Goal: Transaction & Acquisition: Purchase product/service

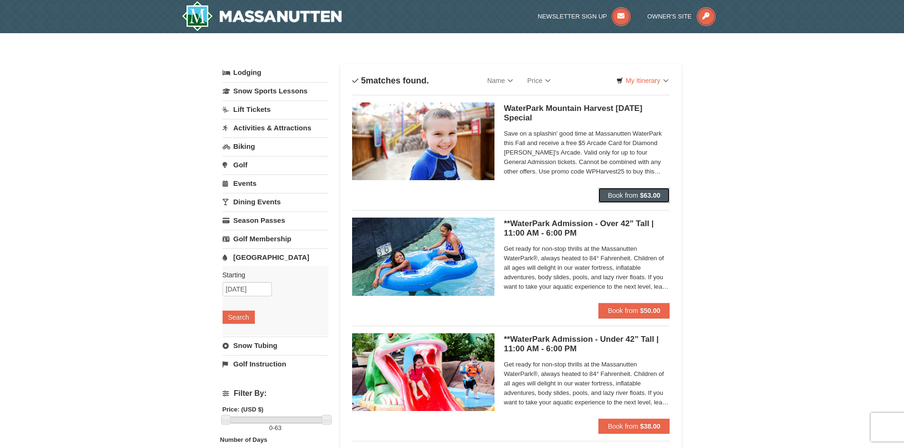
click at [627, 188] on button "Book from $63.00" at bounding box center [634, 195] width 72 height 15
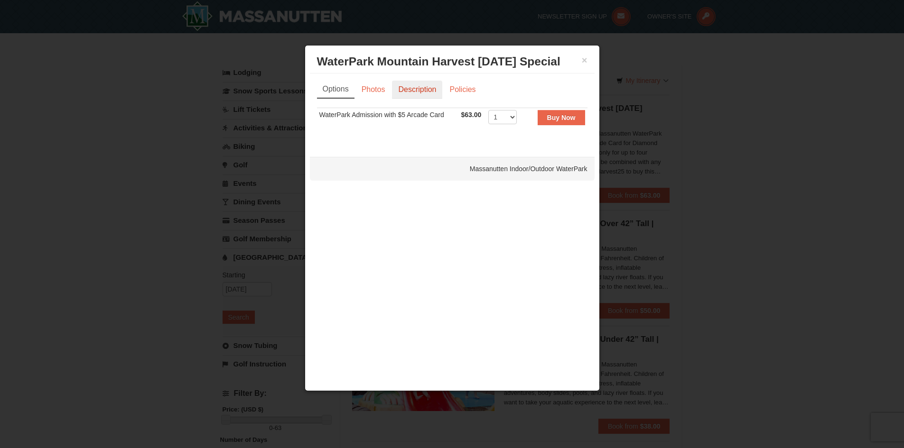
click at [407, 85] on link "Description" at bounding box center [417, 90] width 50 height 18
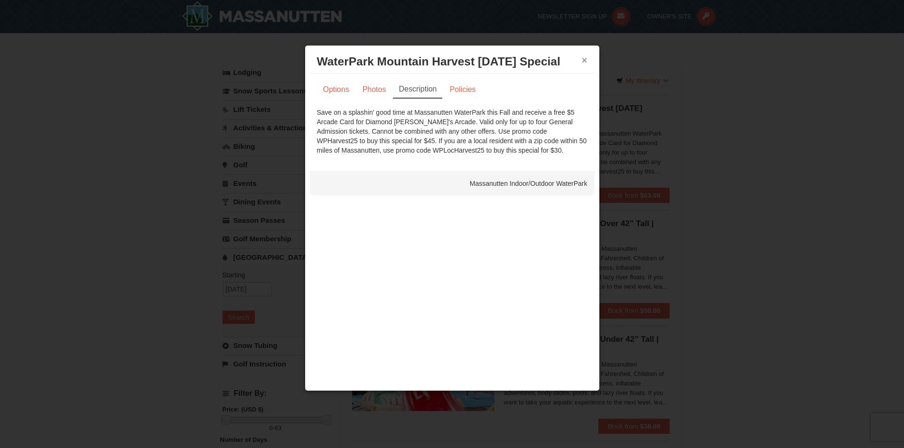
click at [583, 62] on button "×" at bounding box center [585, 59] width 6 height 9
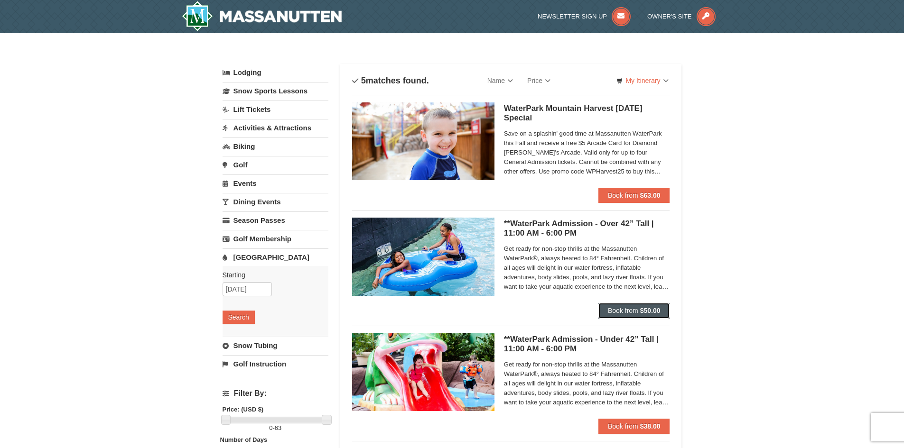
click at [621, 303] on button "Book from $50.00" at bounding box center [634, 310] width 72 height 15
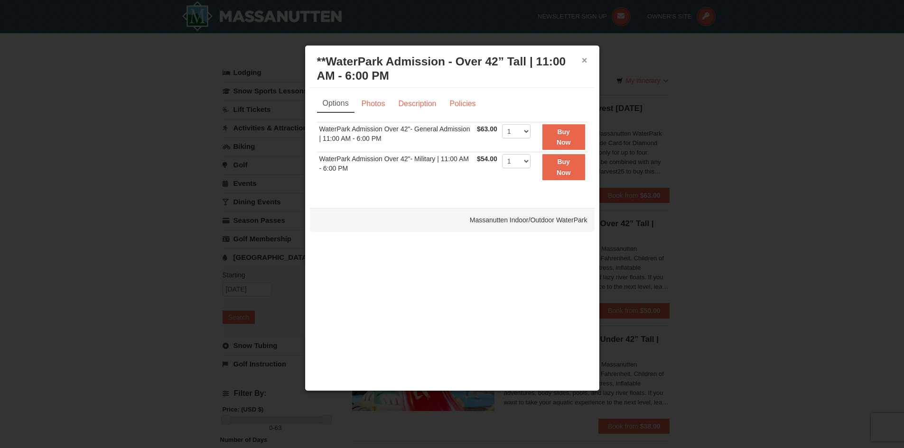
click at [587, 61] on button "×" at bounding box center [585, 59] width 6 height 9
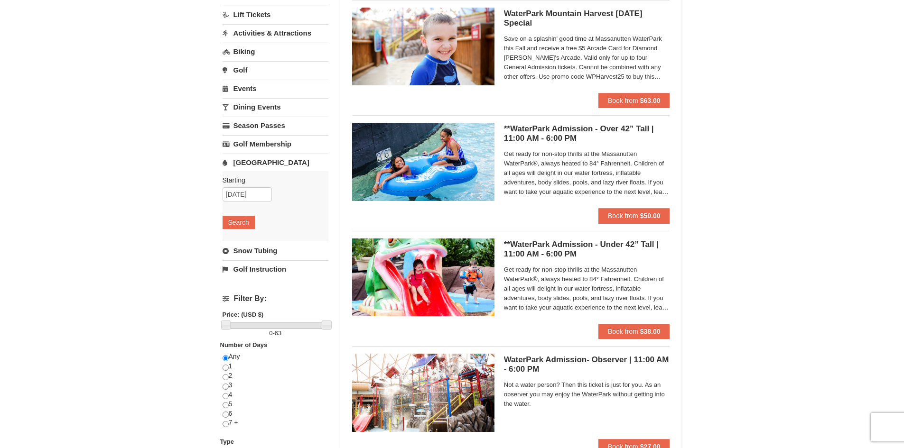
scroll to position [1, 0]
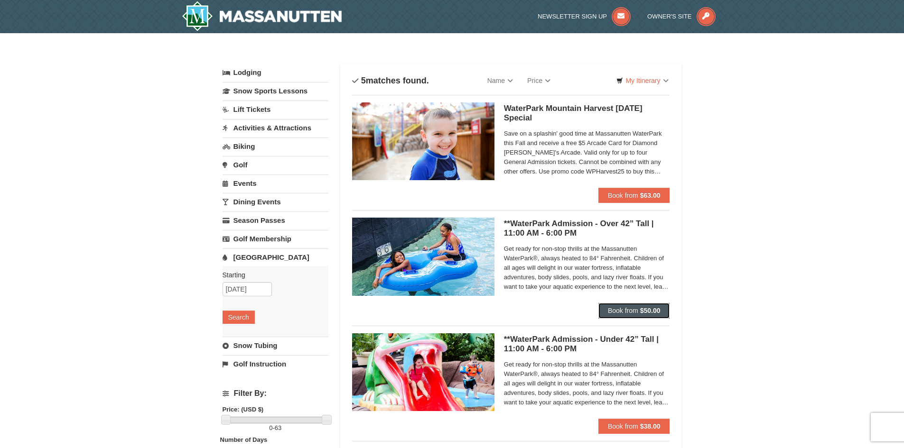
click at [633, 308] on span "Book from" at bounding box center [623, 311] width 30 height 8
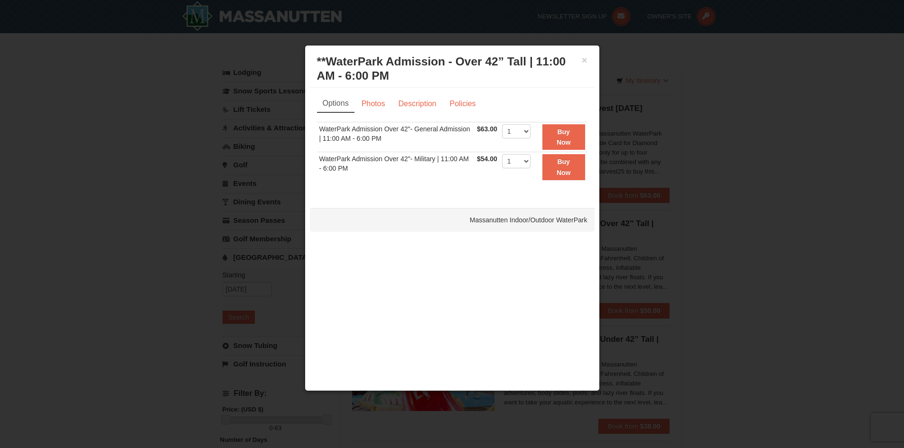
click at [581, 62] on div "× **WaterPark Admission - Over 42” Tall | 11:00 AM - 6:00 PM Massanutten Indoor…" at bounding box center [452, 68] width 285 height 37
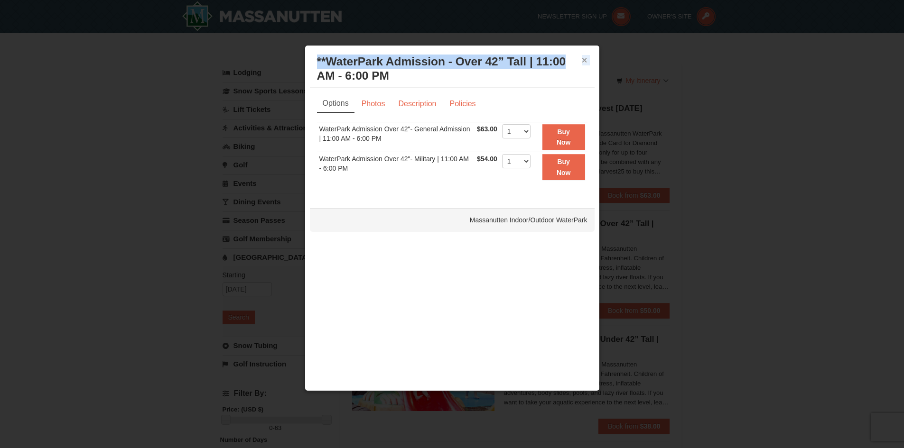
click at [584, 63] on button "×" at bounding box center [585, 59] width 6 height 9
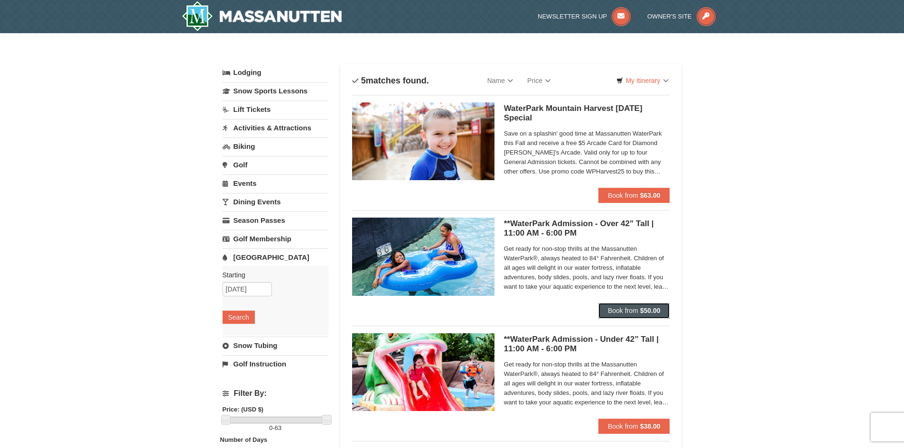
click at [639, 311] on button "Book from $50.00" at bounding box center [634, 310] width 72 height 15
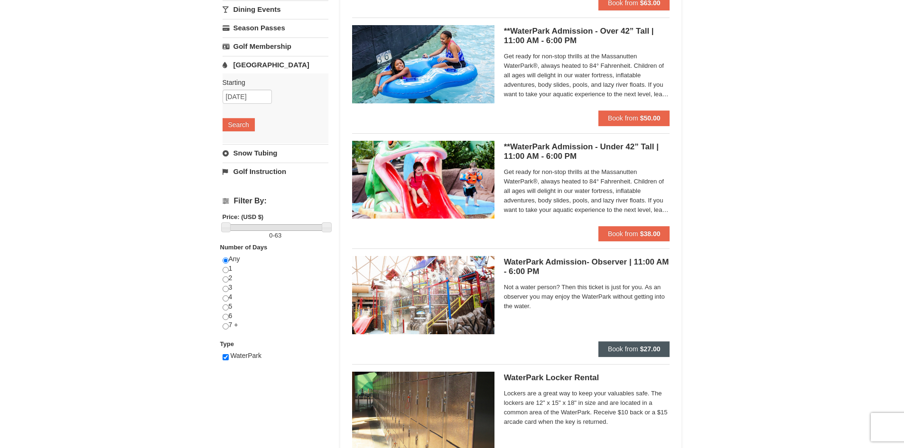
scroll to position [285, 0]
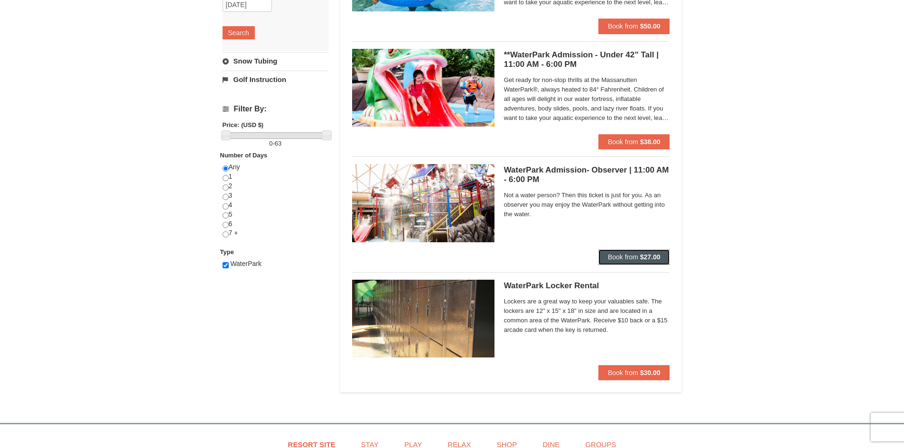
click at [634, 261] on button "Book from $27.00" at bounding box center [634, 257] width 72 height 15
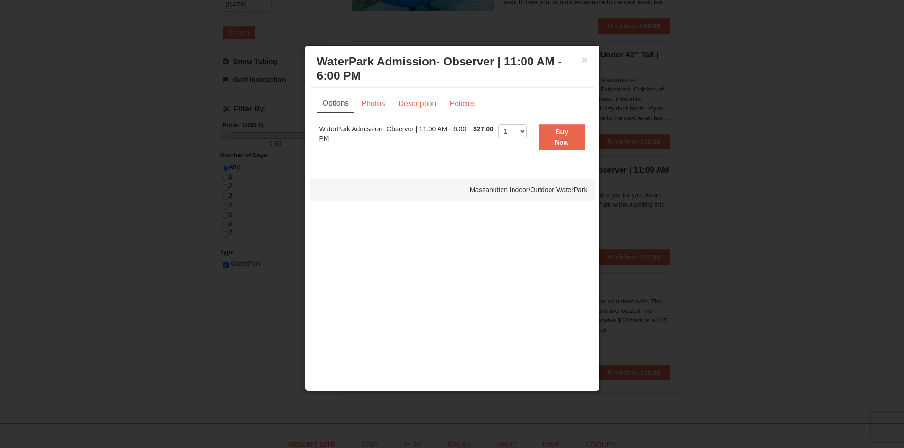
click at [576, 59] on h3 "WaterPark Admission- Observer | 11:00 AM - 6:00 PM Massanutten Indoor/Outdoor W…" at bounding box center [452, 69] width 270 height 28
click at [582, 64] on button "×" at bounding box center [585, 59] width 6 height 9
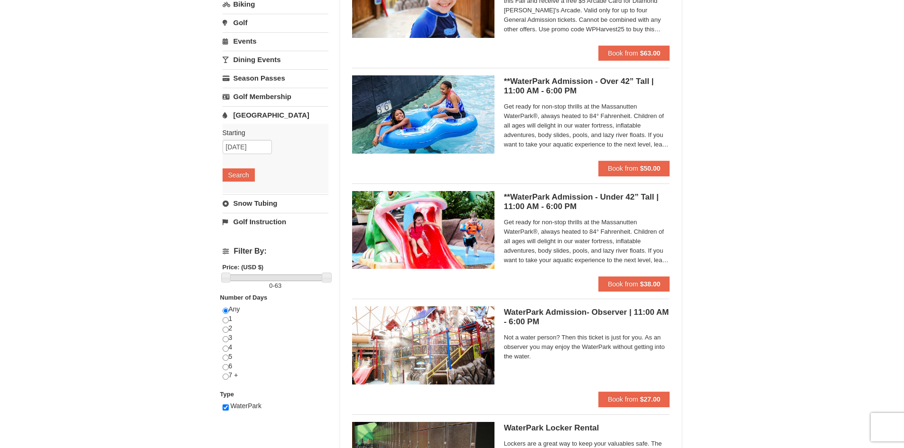
scroll to position [0, 0]
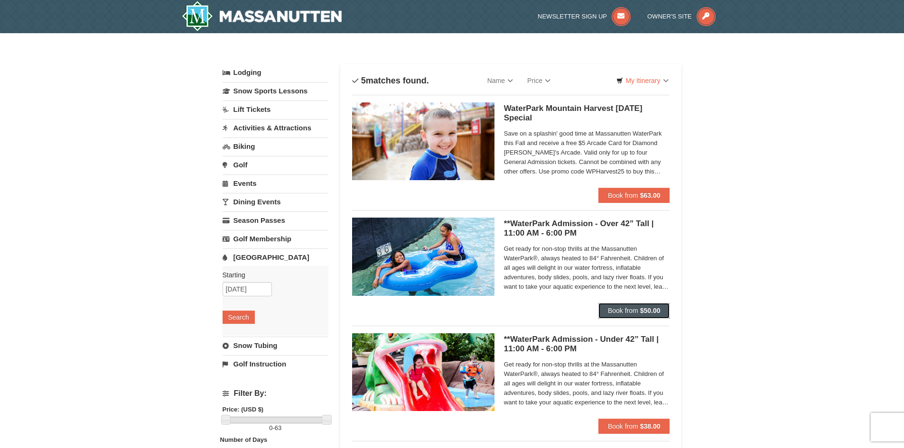
click at [631, 307] on span "Book from" at bounding box center [623, 311] width 30 height 8
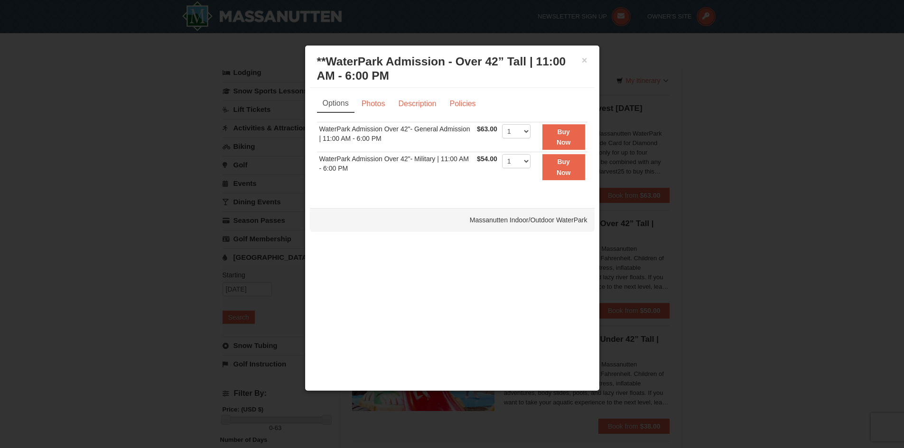
click at [588, 58] on div "× **WaterPark Admission - Over 42” Tall | 11:00 AM - 6:00 PM Massanutten Indoor…" at bounding box center [452, 68] width 285 height 37
click at [583, 61] on button "×" at bounding box center [585, 59] width 6 height 9
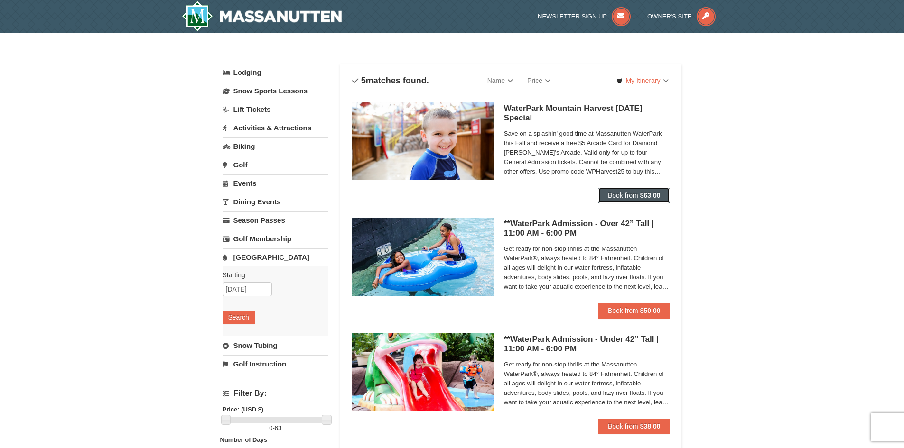
click at [637, 193] on span "Book from" at bounding box center [623, 196] width 30 height 8
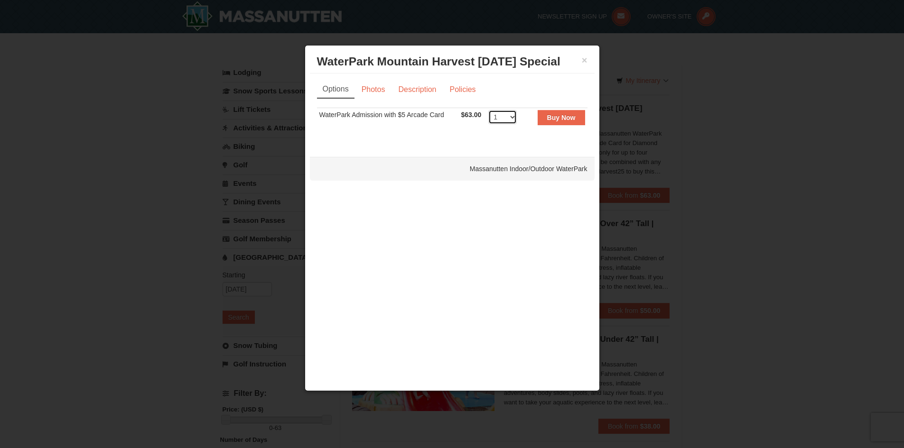
select select "2"
click at [551, 120] on strong "Buy Now" at bounding box center [561, 118] width 28 height 8
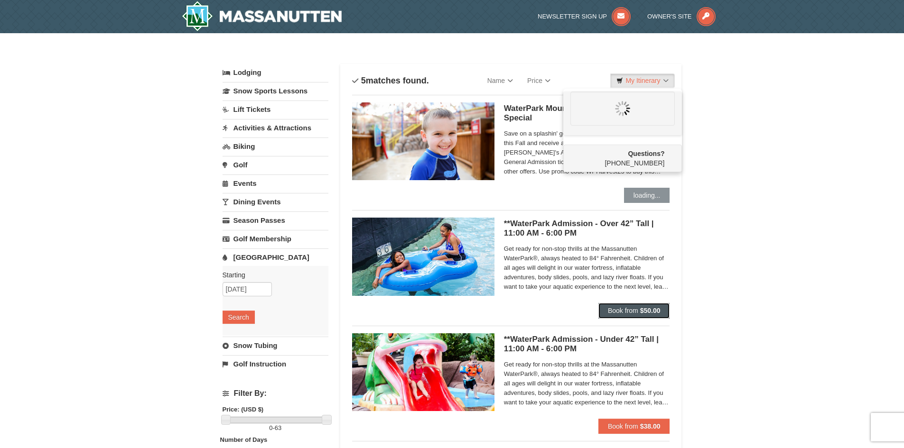
click at [636, 310] on span "Book from" at bounding box center [623, 311] width 30 height 8
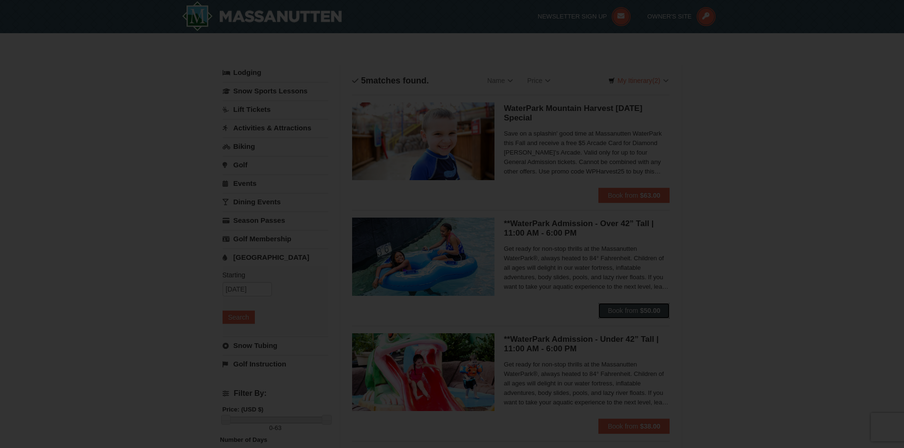
scroll to position [3, 0]
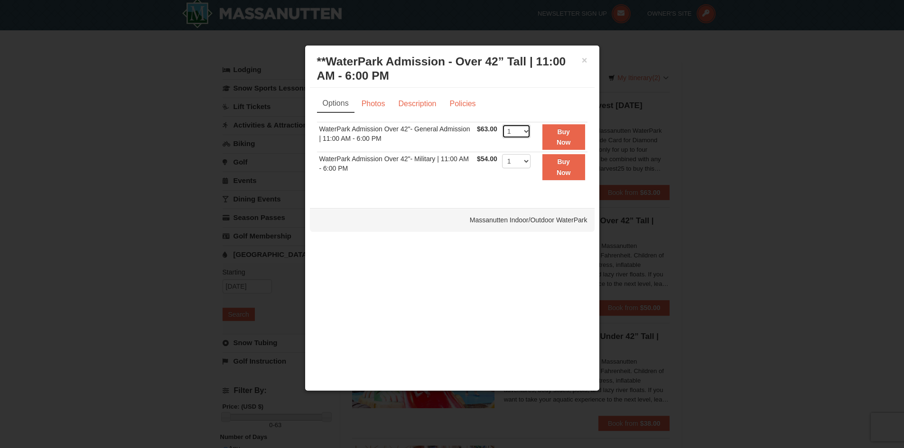
select select "2"
click at [554, 141] on button "Buy Now" at bounding box center [563, 137] width 43 height 26
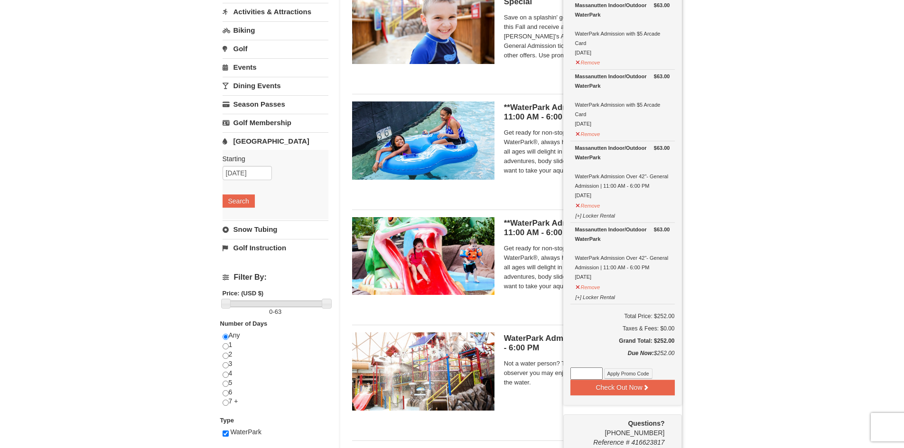
scroll to position [145, 0]
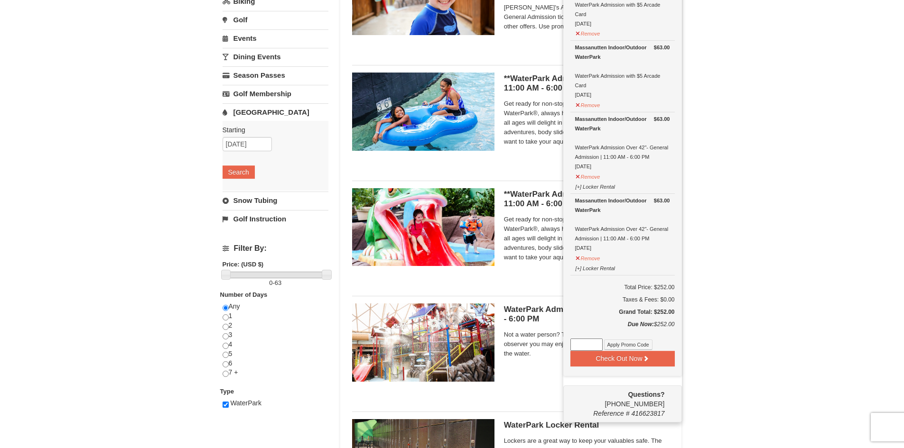
click at [864, 149] on div "× Categories List Filter My Itinerary (4) Check Out Now Water Park Pass. $63.00…" at bounding box center [452, 220] width 904 height 665
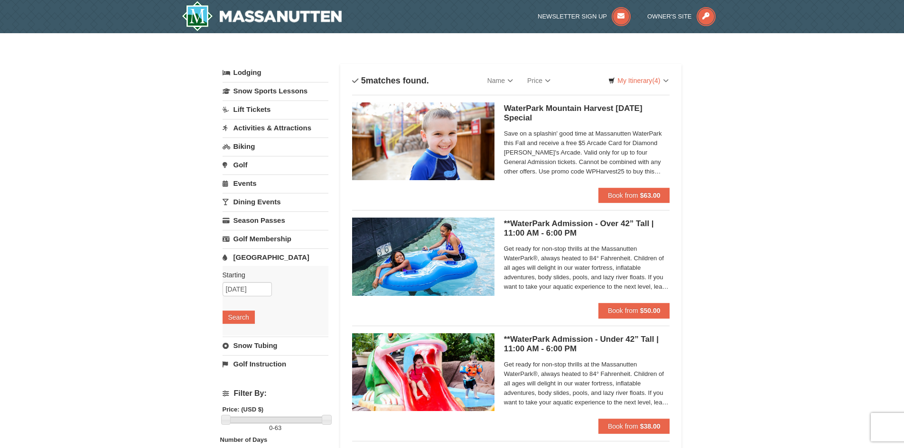
scroll to position [47, 0]
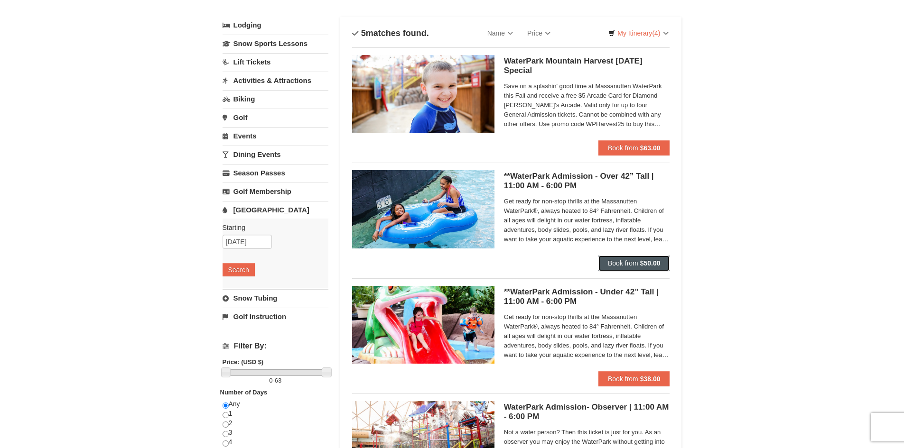
click at [619, 269] on button "Book from $50.00" at bounding box center [634, 263] width 72 height 15
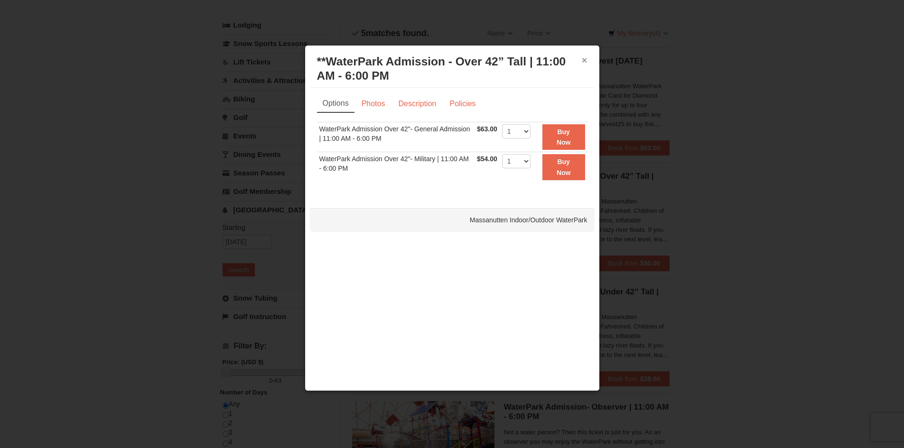
click at [583, 61] on button "×" at bounding box center [585, 59] width 6 height 9
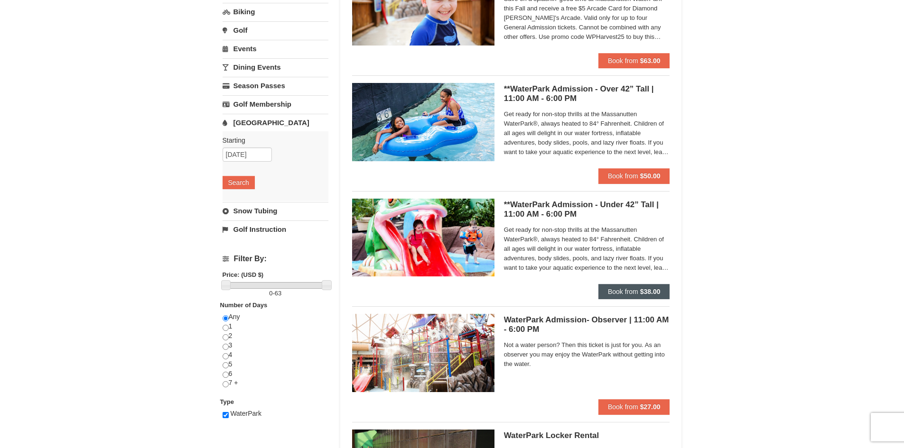
scroll to position [190, 0]
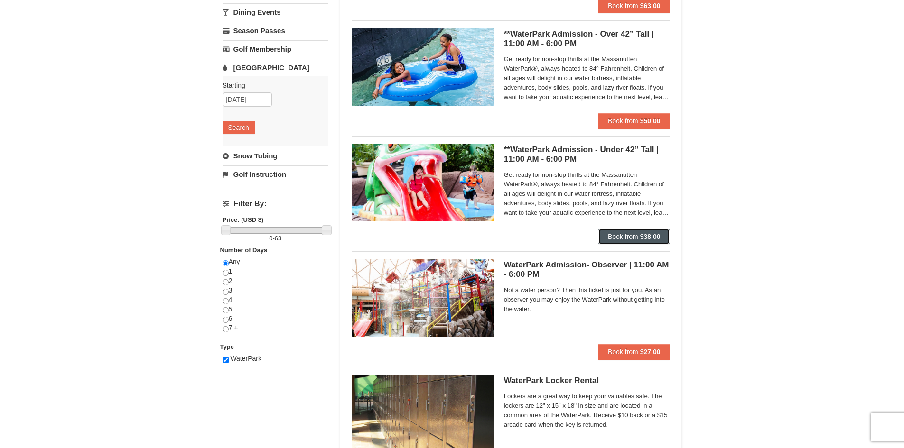
click at [650, 236] on strong "$38.00" at bounding box center [650, 237] width 20 height 8
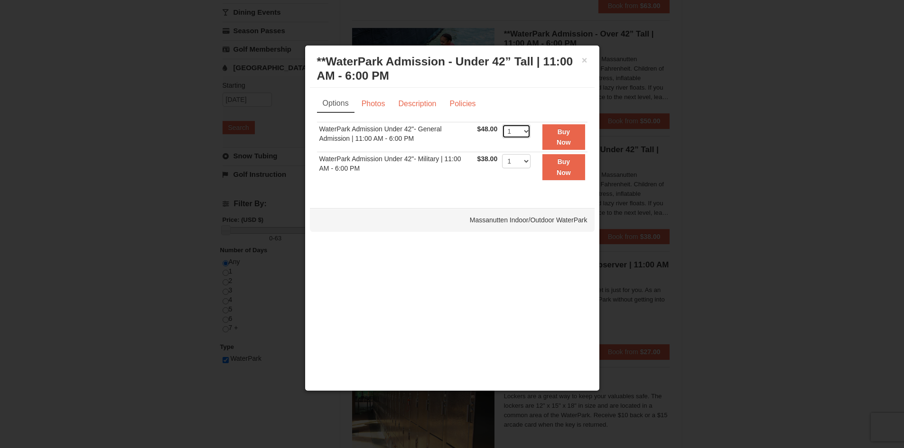
select select "2"
click at [571, 139] on button "Buy Now" at bounding box center [563, 137] width 42 height 26
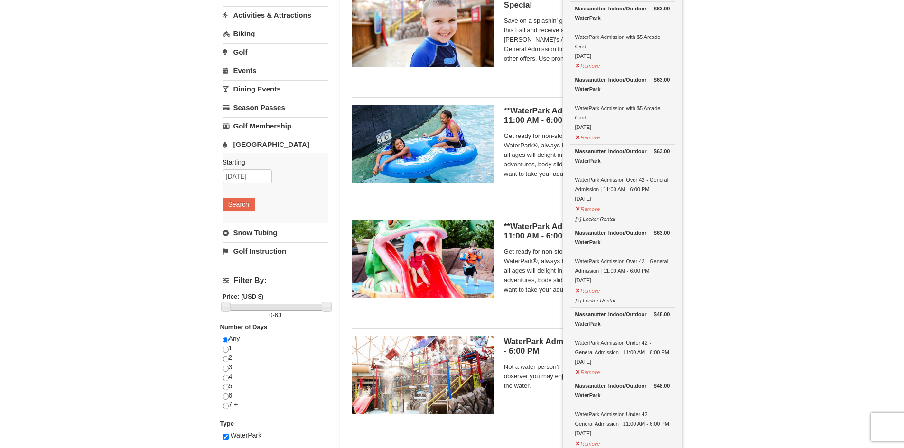
scroll to position [50, 0]
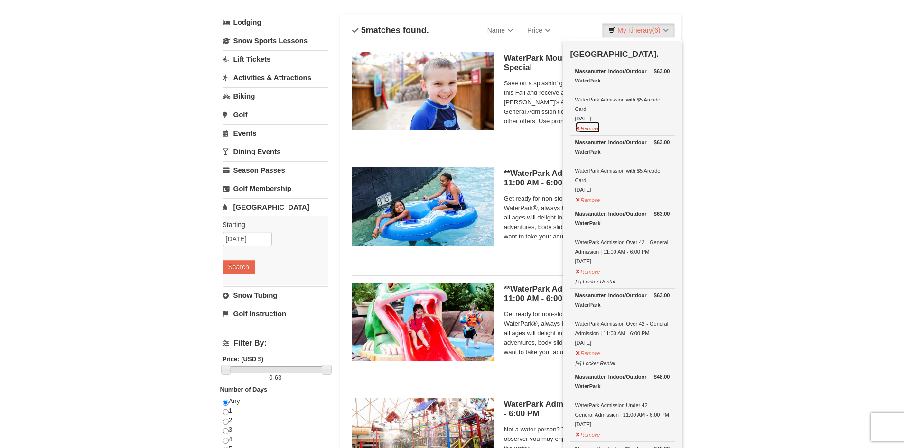
click at [579, 128] on button "Remove" at bounding box center [588, 127] width 26 height 12
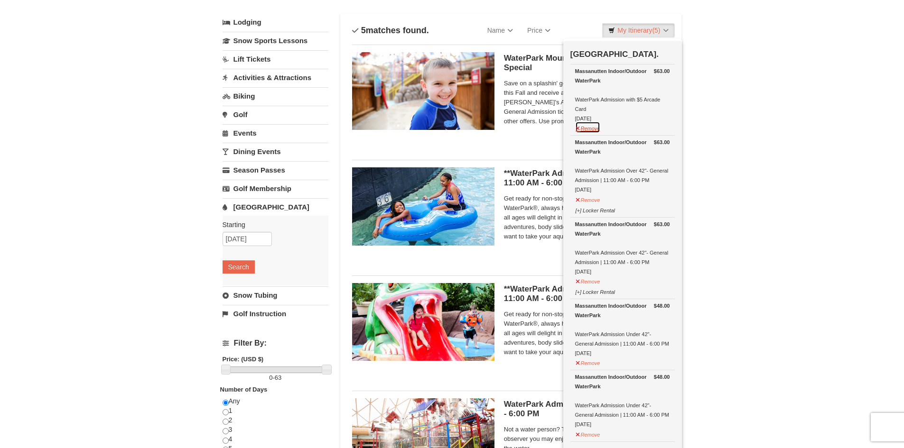
click at [590, 129] on button "Remove" at bounding box center [588, 127] width 26 height 12
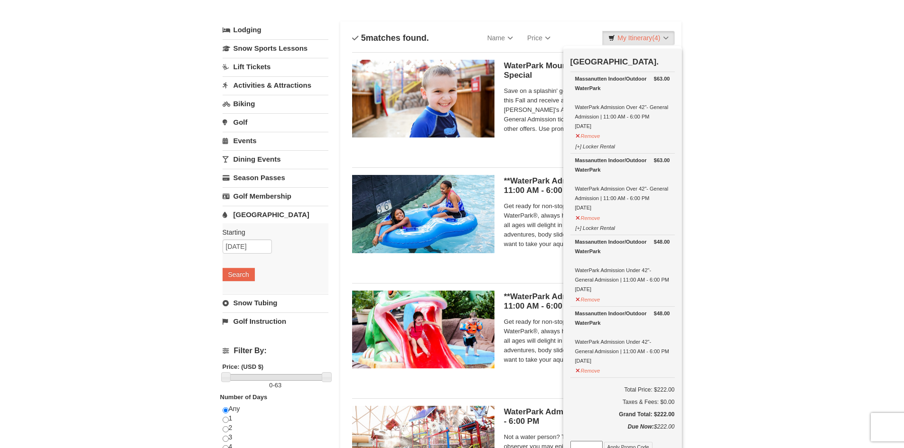
scroll to position [0, 0]
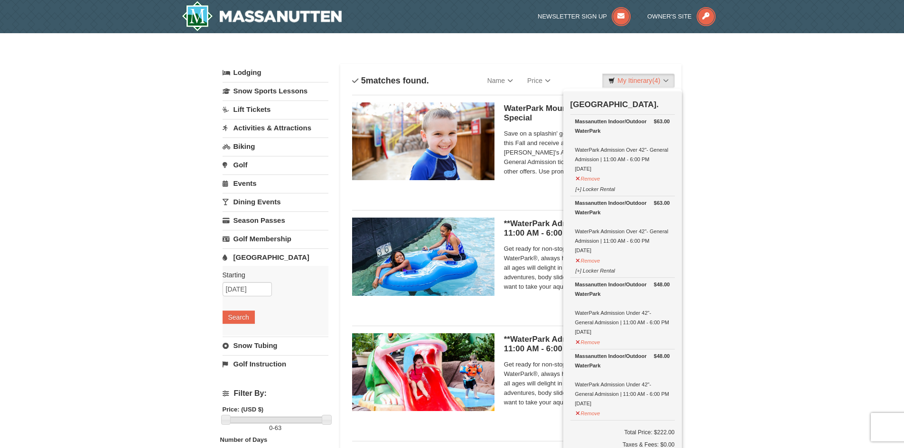
click at [249, 76] on link "Lodging" at bounding box center [275, 72] width 106 height 17
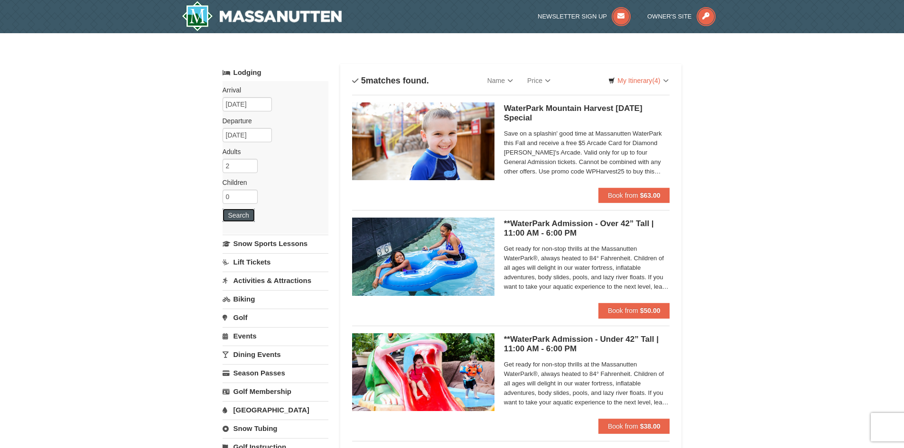
click at [233, 213] on button "Search" at bounding box center [238, 215] width 32 height 13
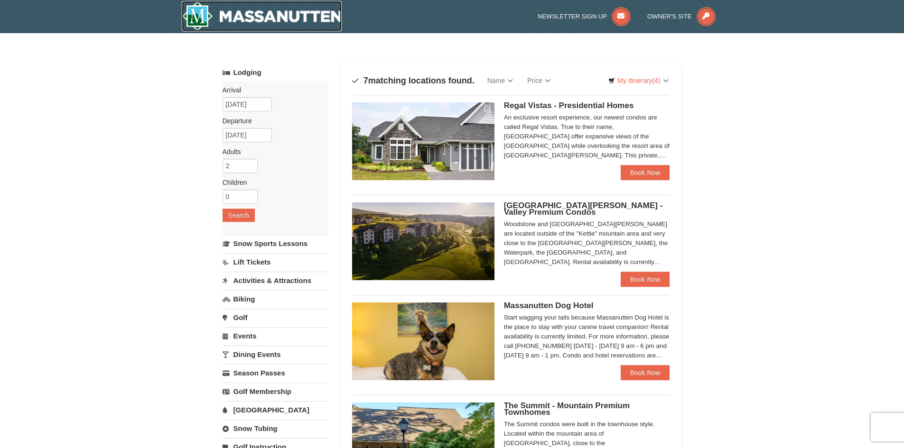
click at [284, 15] on img at bounding box center [262, 16] width 160 height 30
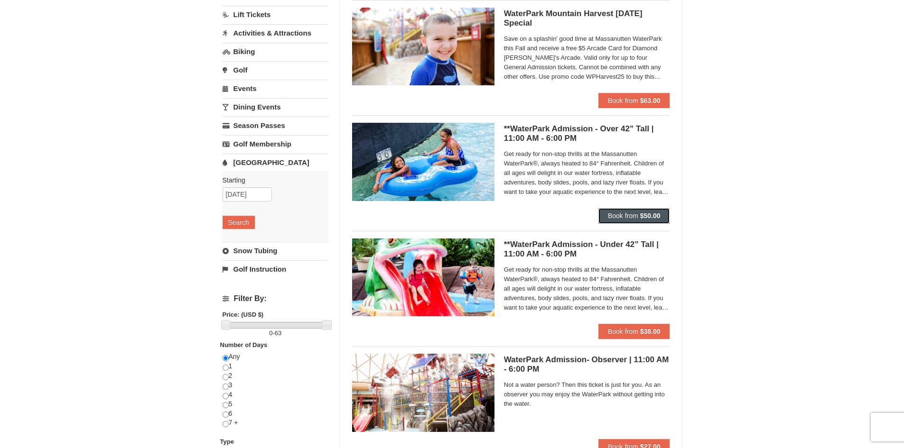
click at [635, 216] on span "Book from" at bounding box center [623, 216] width 30 height 8
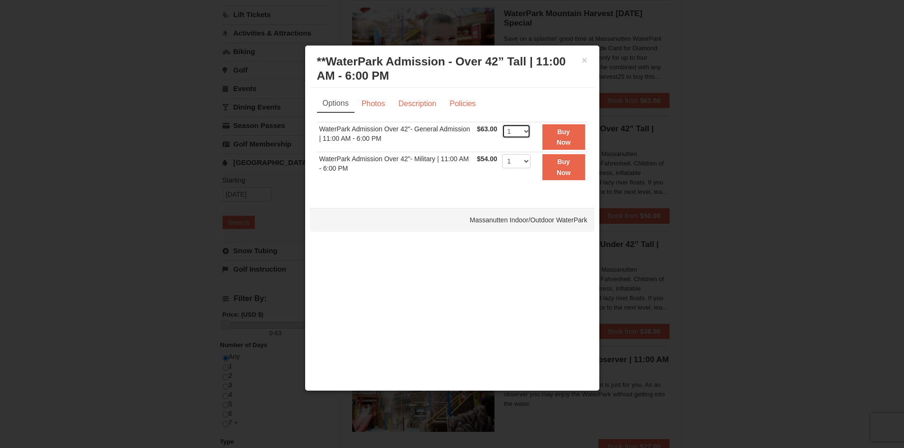
select select "2"
click at [570, 141] on strong "Buy Now" at bounding box center [563, 137] width 14 height 18
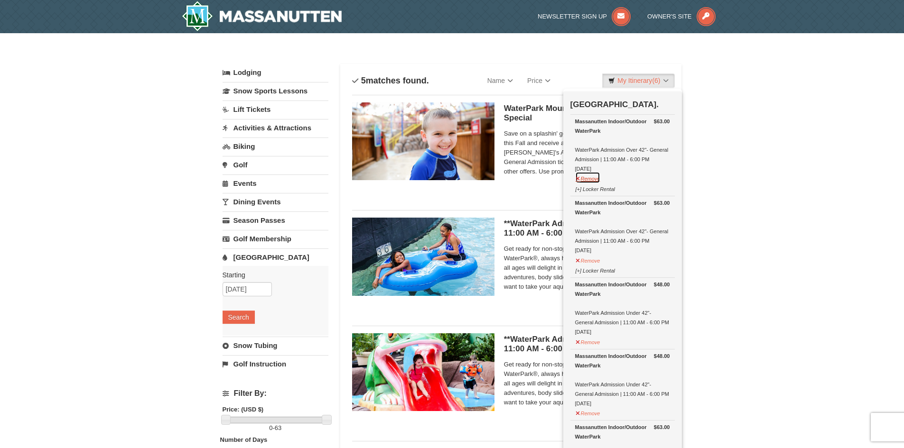
click at [575, 177] on button "Remove" at bounding box center [588, 178] width 26 height 12
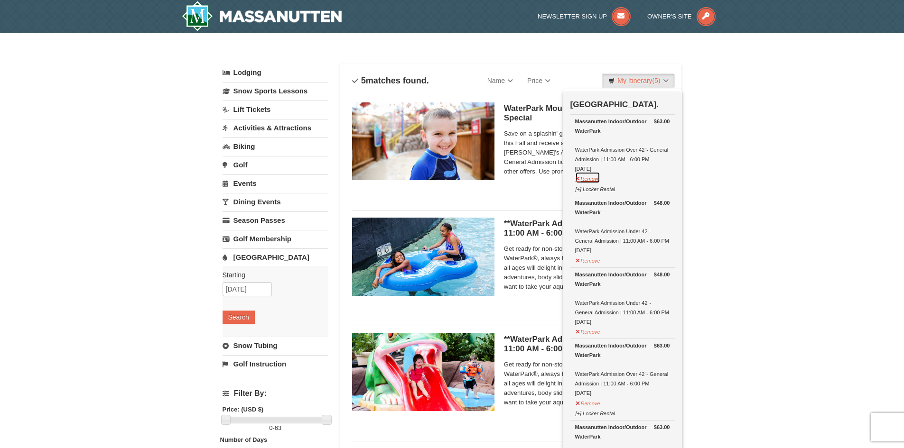
click at [577, 178] on button "Remove" at bounding box center [588, 178] width 26 height 12
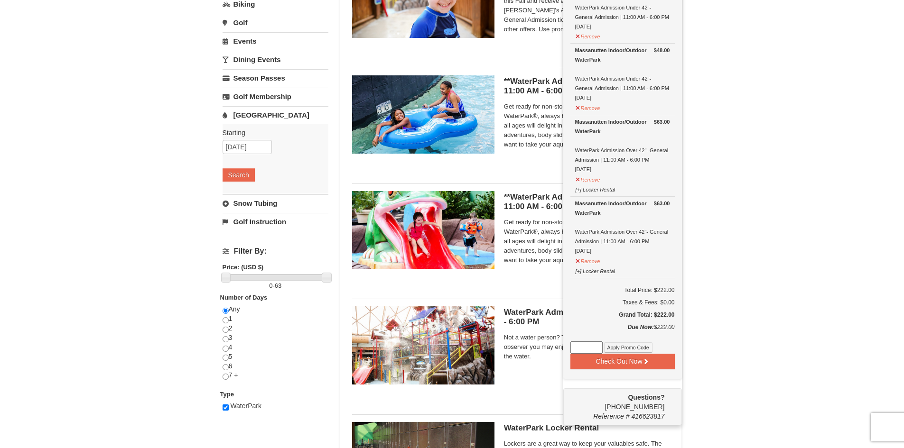
scroll to position [190, 0]
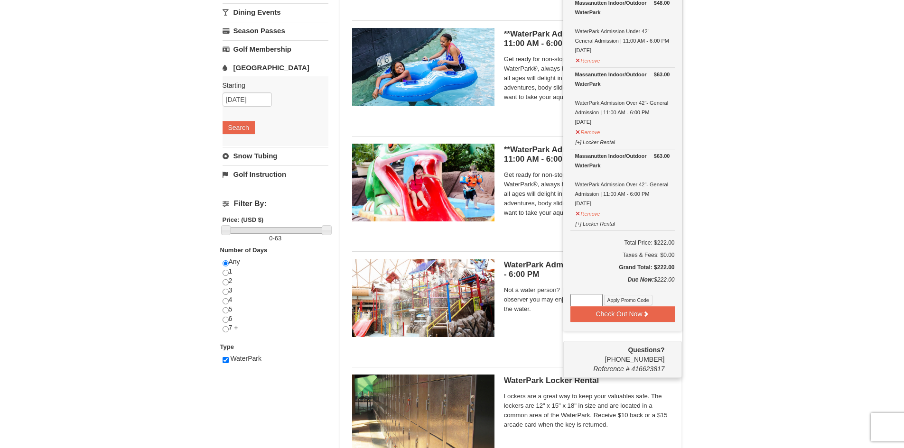
click at [592, 295] on input at bounding box center [586, 300] width 32 height 12
type input "WPHarvest25."
click at [619, 315] on button "Check Out Now" at bounding box center [622, 313] width 104 height 15
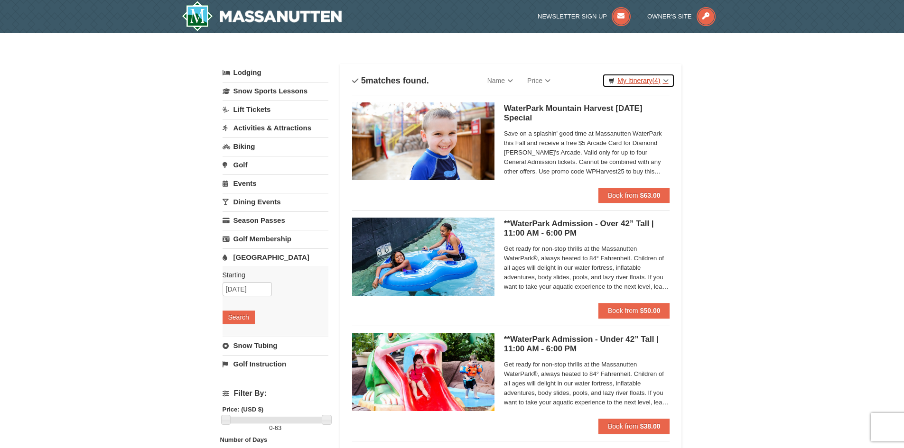
click at [662, 83] on link "My Itinerary (4)" at bounding box center [638, 81] width 72 height 14
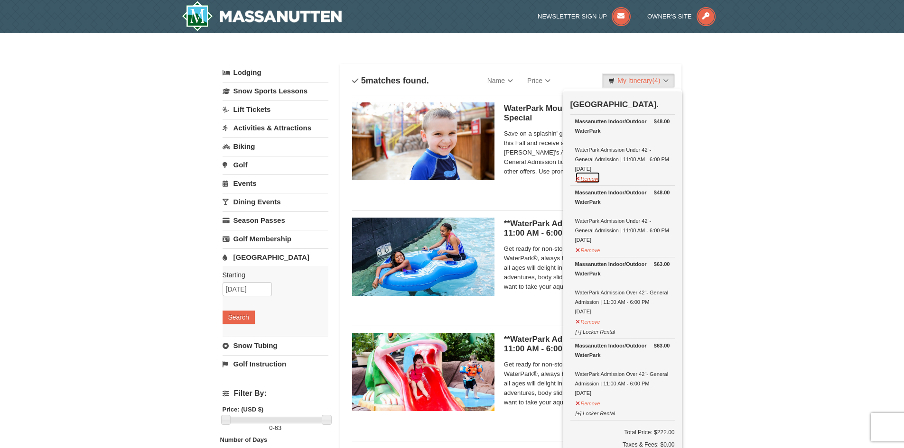
click at [585, 179] on button "Remove" at bounding box center [588, 178] width 26 height 12
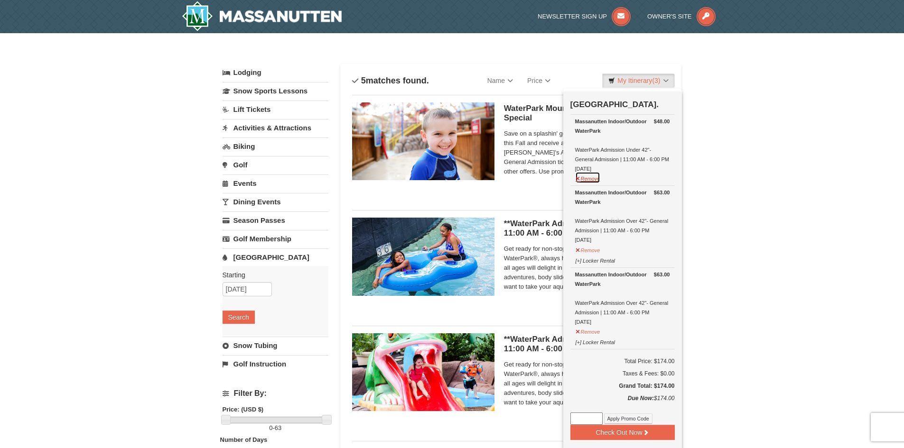
click at [586, 182] on button "Remove" at bounding box center [588, 178] width 26 height 12
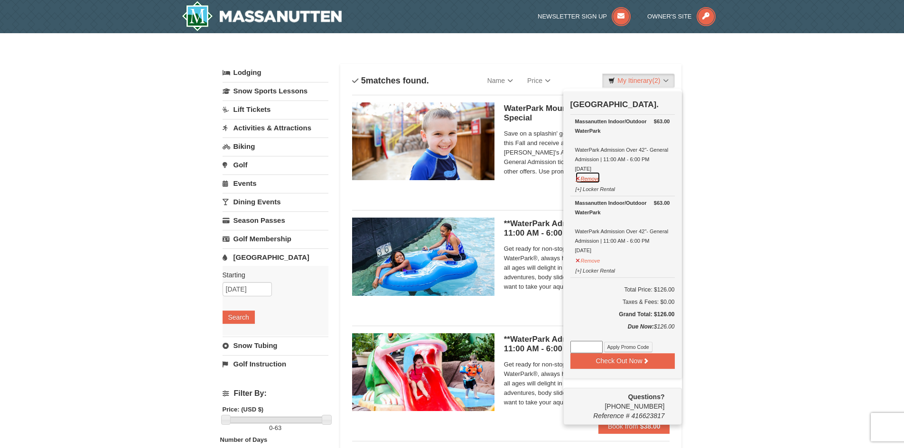
click at [592, 179] on button "Remove" at bounding box center [588, 178] width 26 height 12
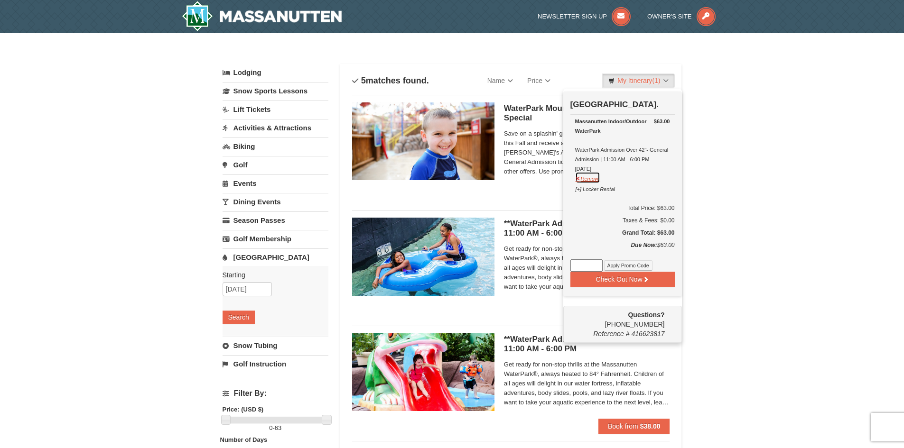
click at [594, 179] on button "Remove" at bounding box center [588, 178] width 26 height 12
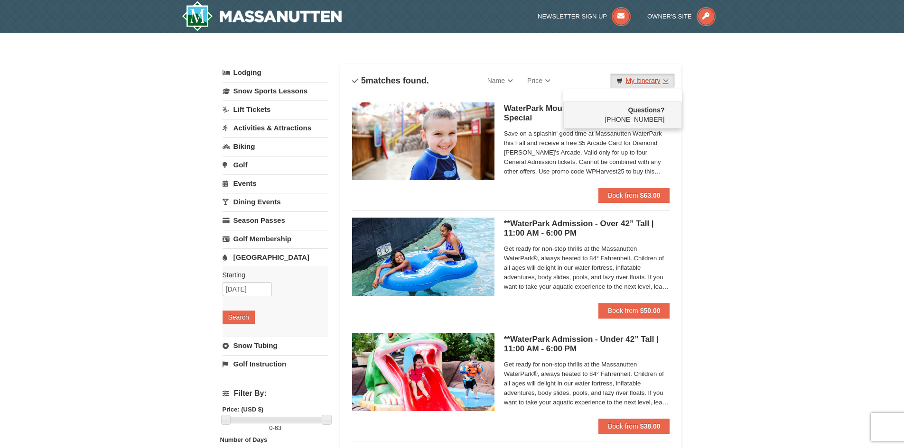
click at [650, 79] on link "My Itinerary" at bounding box center [642, 81] width 64 height 14
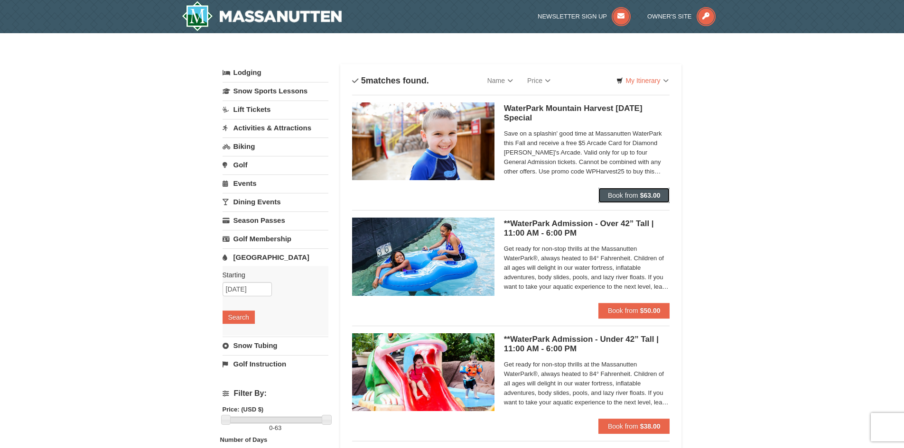
click at [641, 192] on strong "$63.00" at bounding box center [650, 196] width 20 height 8
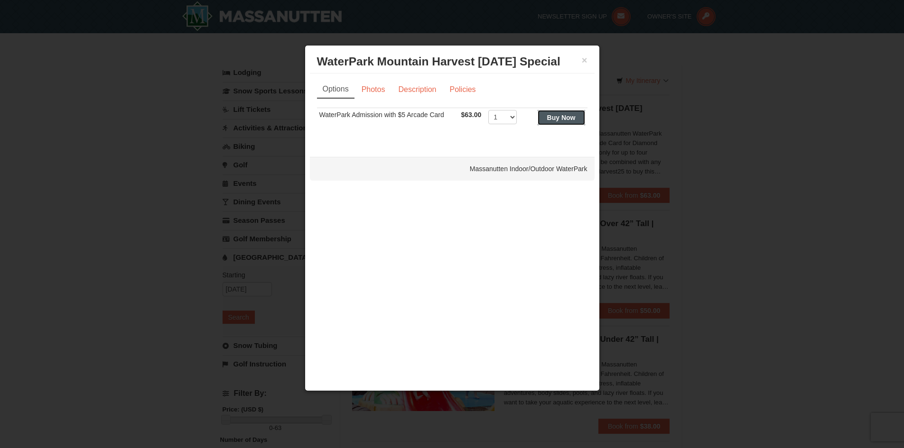
click at [555, 117] on strong "Buy Now" at bounding box center [561, 118] width 28 height 8
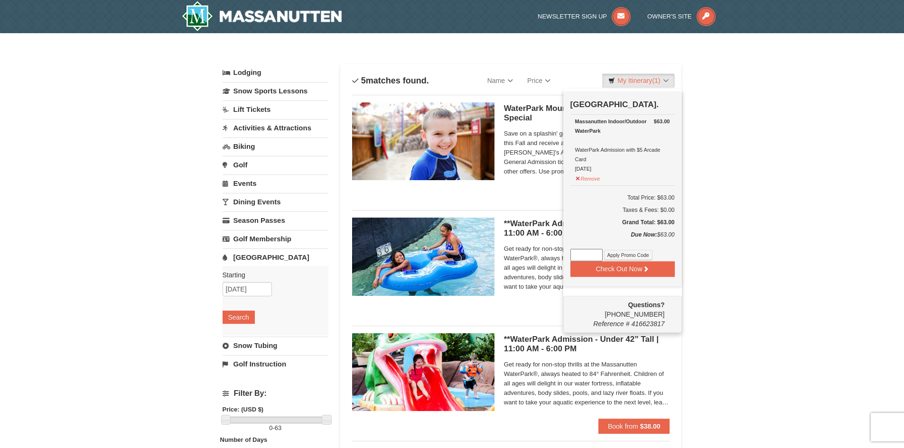
scroll to position [3, 0]
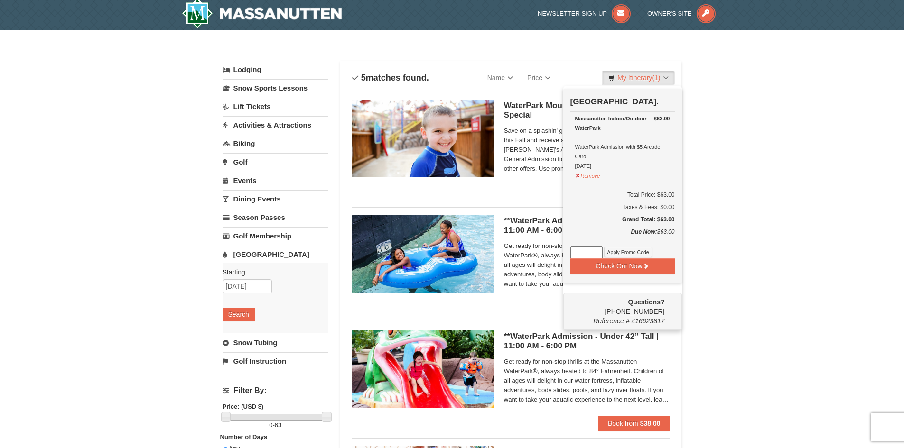
click at [574, 251] on input at bounding box center [586, 252] width 32 height 12
type input "WPHarvest25."
click at [627, 254] on button "Apply Promo Code" at bounding box center [628, 252] width 48 height 10
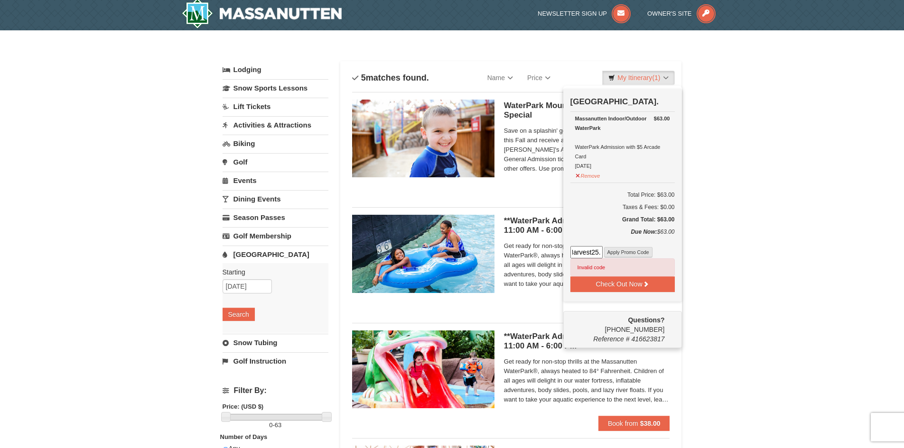
scroll to position [0, 0]
click at [720, 172] on div "× Categories List Filter My Itinerary (1) Check Out Now Water Park Pass. $63.00…" at bounding box center [452, 362] width 904 height 665
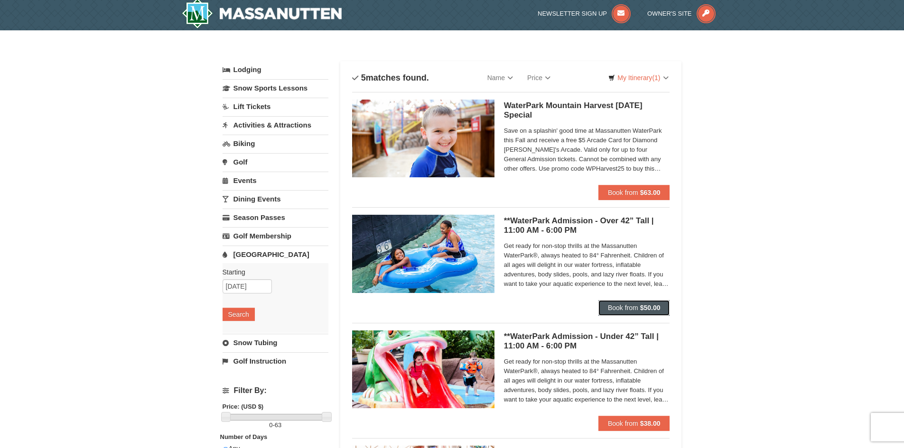
click at [641, 306] on strong "$50.00" at bounding box center [650, 308] width 20 height 8
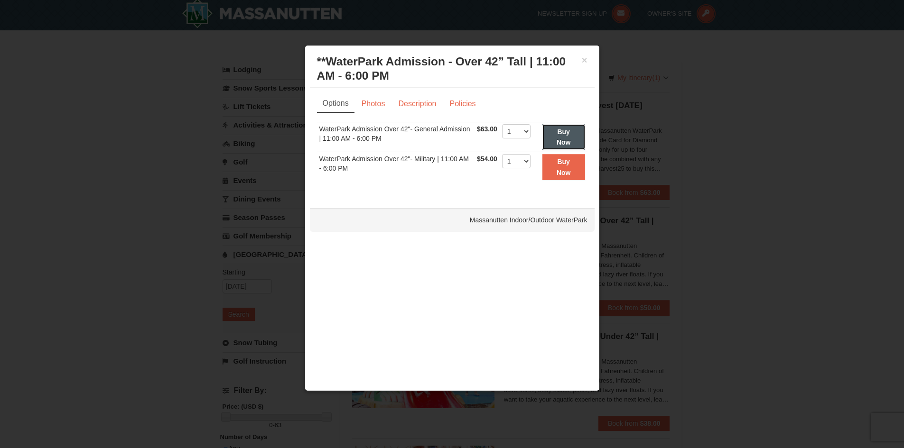
click at [566, 132] on strong "Buy Now" at bounding box center [563, 137] width 14 height 18
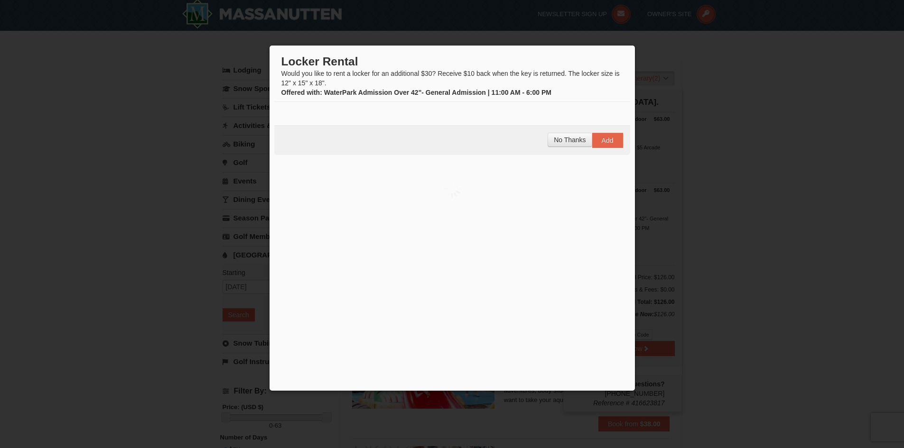
scroll to position [3, 0]
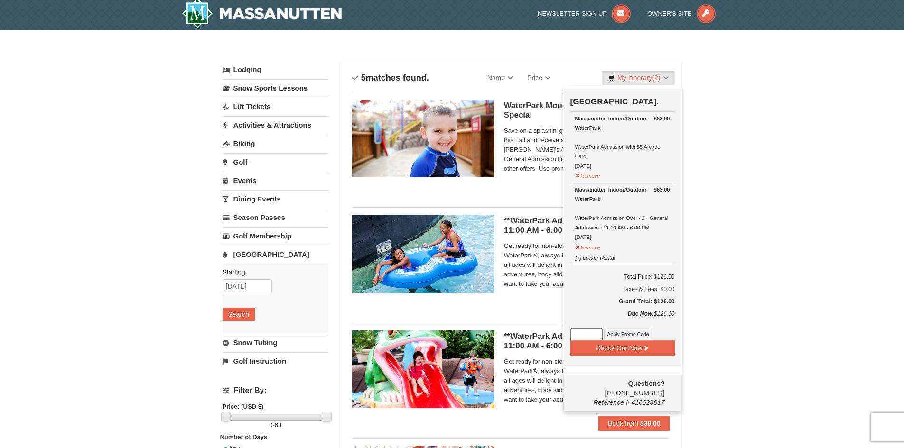
click at [771, 276] on div "× Categories List Filter My Itinerary (2) Check Out Now Water Park Pass. $63.00…" at bounding box center [452, 362] width 904 height 665
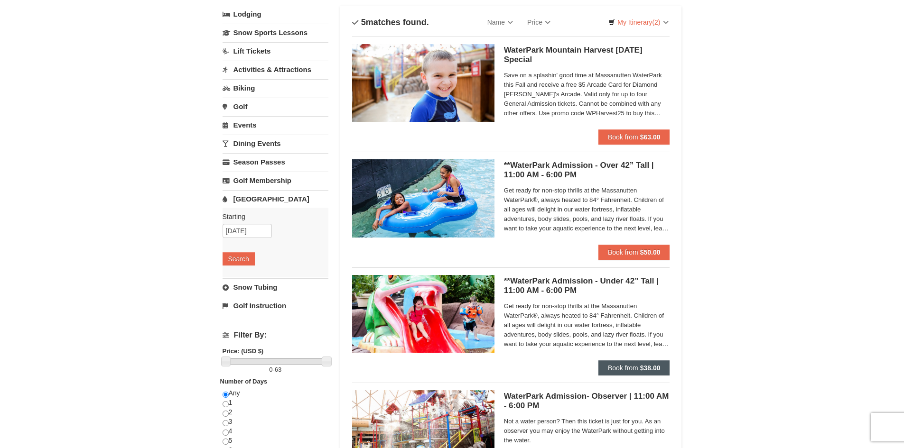
scroll to position [145, 0]
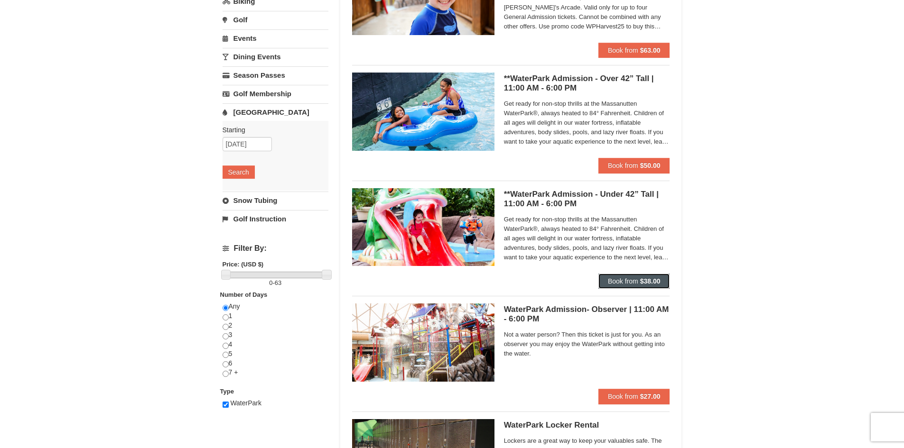
click at [637, 283] on span "Book from" at bounding box center [623, 281] width 30 height 8
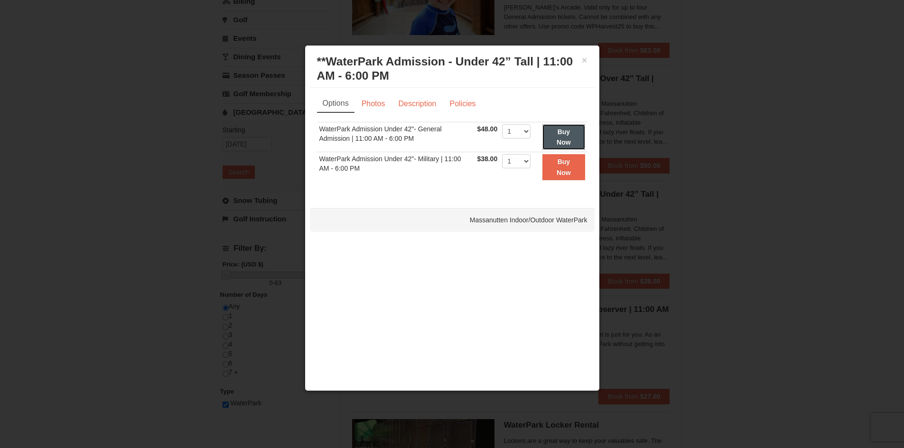
click at [564, 136] on button "Buy Now" at bounding box center [563, 137] width 42 height 26
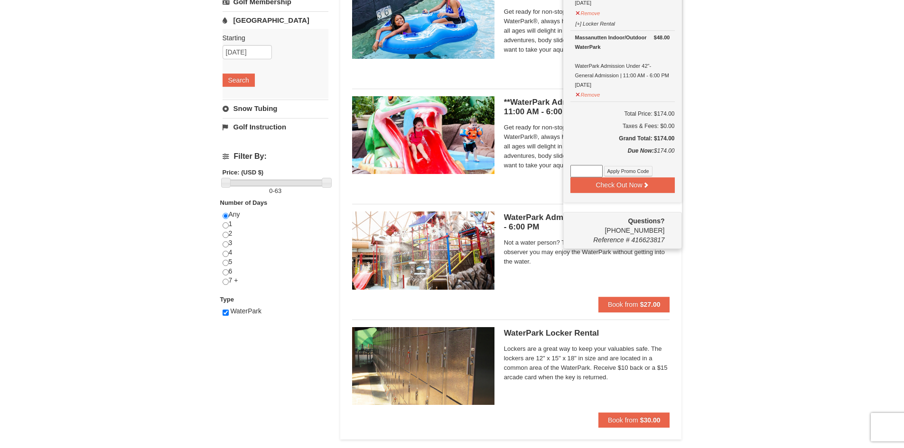
scroll to position [285, 0]
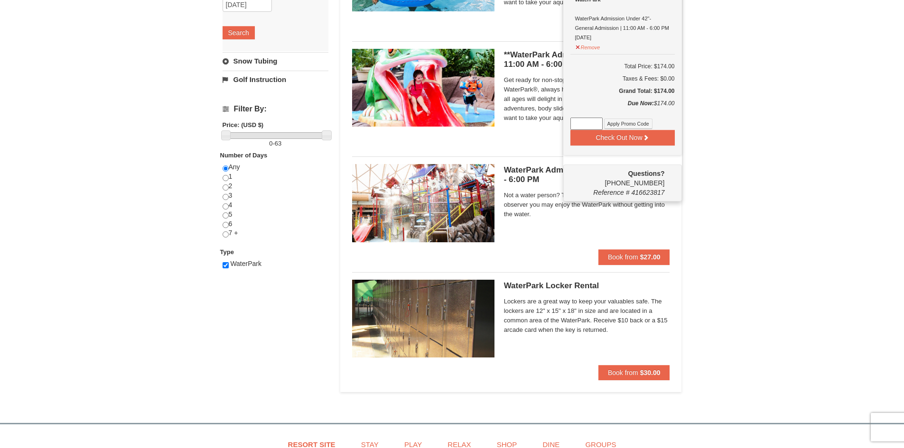
click at [717, 303] on div "× Categories List Filter My Itinerary (3) Check Out Now Water Park Pass. $63.00…" at bounding box center [452, 81] width 904 height 665
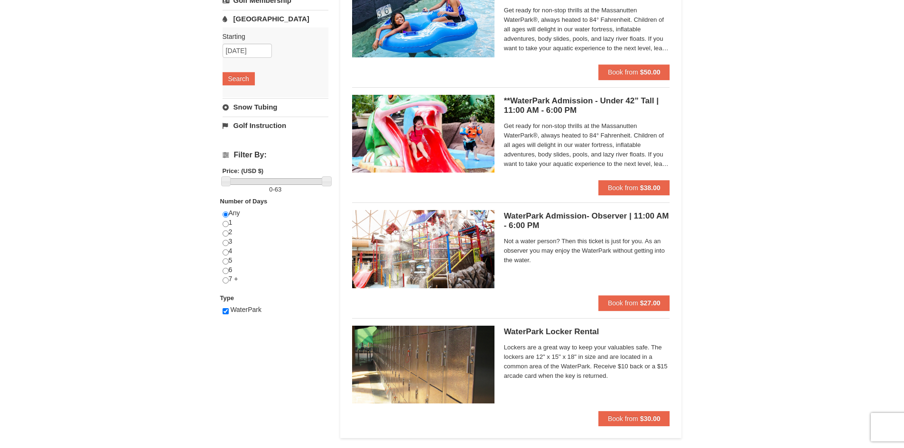
scroll to position [0, 0]
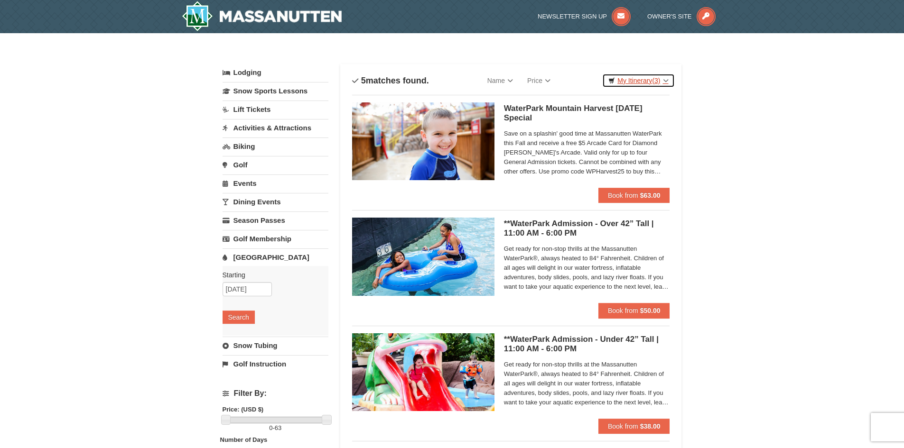
click at [666, 78] on link "My Itinerary (3)" at bounding box center [638, 81] width 72 height 14
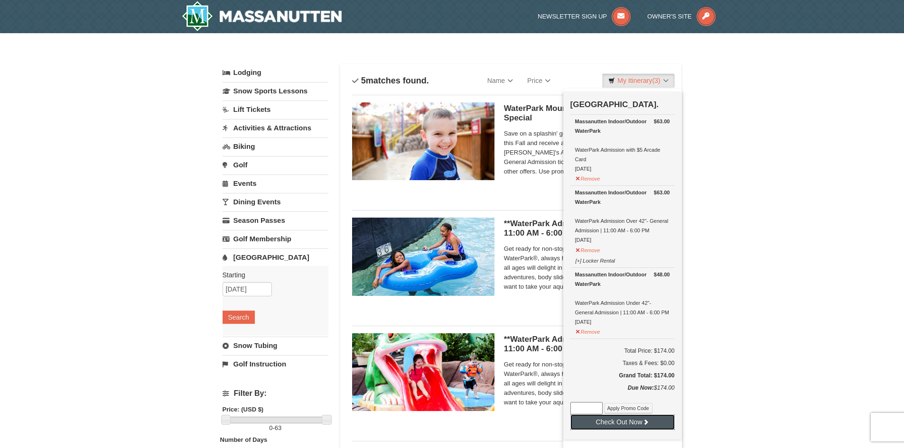
click at [610, 425] on button "Check Out Now" at bounding box center [622, 422] width 104 height 15
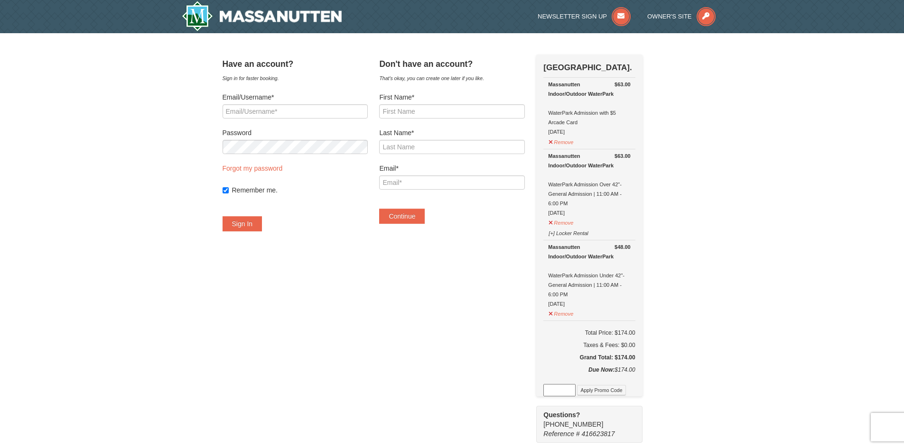
click at [575, 387] on input at bounding box center [559, 390] width 32 height 12
type input "WPHarvest25."
click at [607, 390] on button "Apply Promo Code" at bounding box center [601, 390] width 48 height 10
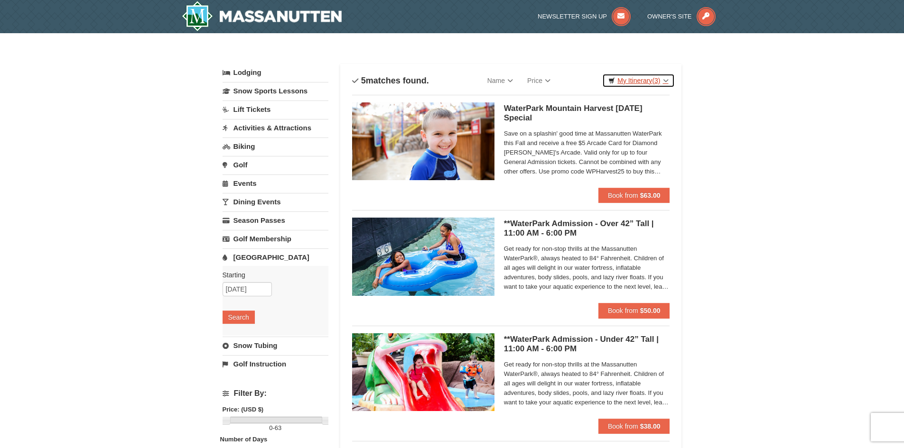
click at [621, 78] on link "My Itinerary (3)" at bounding box center [638, 81] width 72 height 14
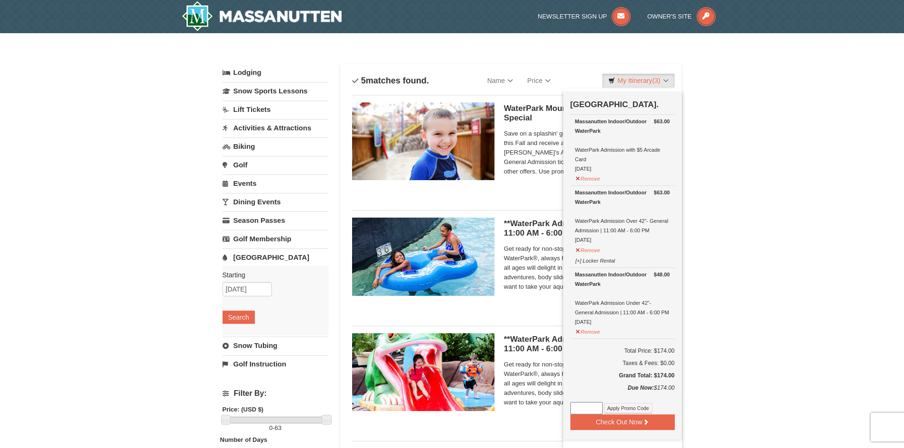
click at [588, 404] on input at bounding box center [586, 408] width 32 height 12
type input "WPHarvest25"
click at [627, 409] on button "Apply Promo Code" at bounding box center [628, 408] width 48 height 10
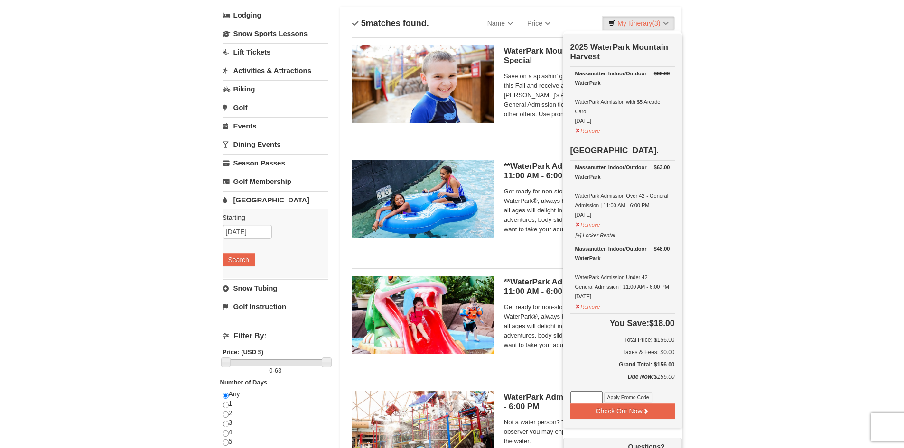
scroll to position [0, 0]
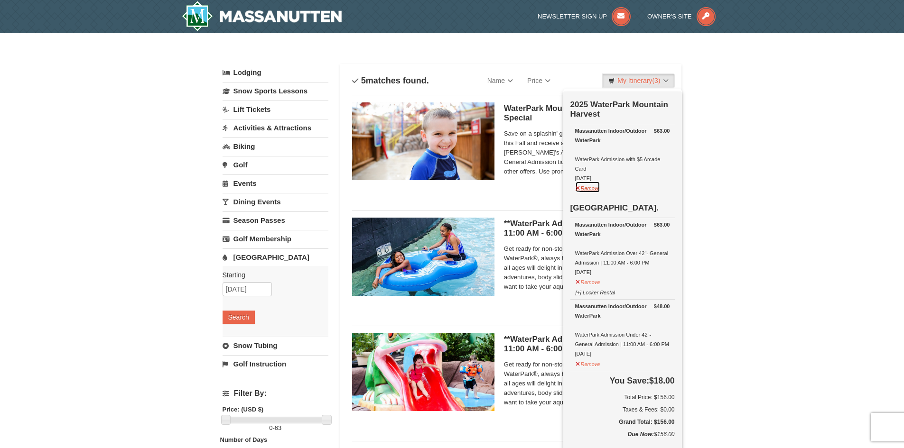
click at [584, 190] on button "Remove" at bounding box center [588, 187] width 26 height 12
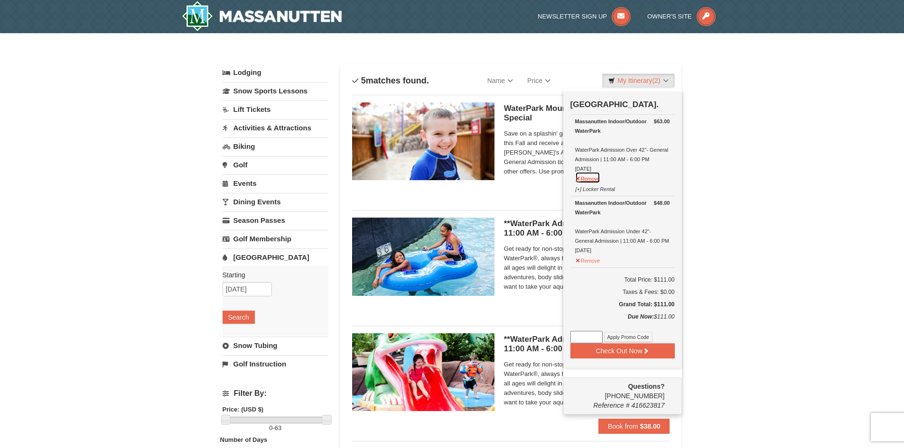
click at [586, 181] on button "Remove" at bounding box center [588, 178] width 26 height 12
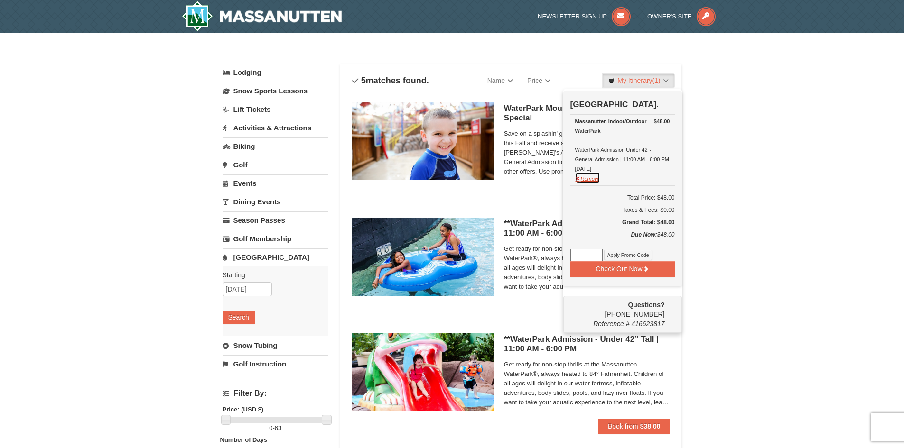
click at [595, 181] on button "Remove" at bounding box center [588, 178] width 26 height 12
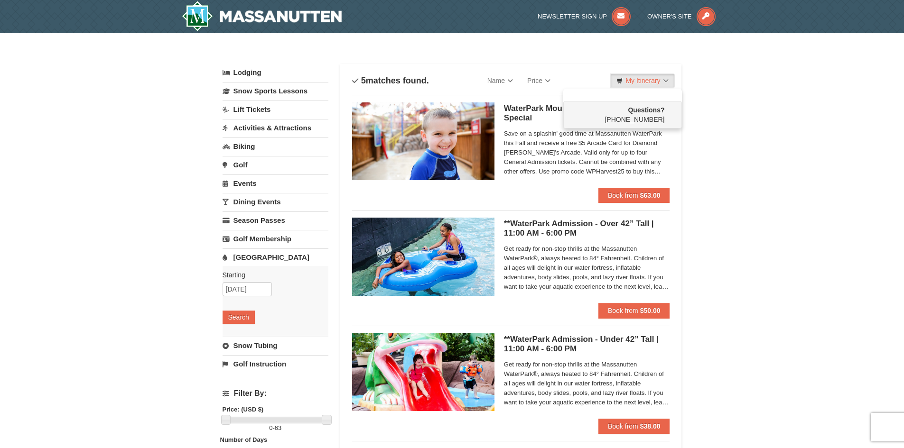
click at [750, 169] on div "× Categories List Filter My Itinerary Questions? 1-540-289-9441 Lodging Arrival…" at bounding box center [452, 365] width 904 height 665
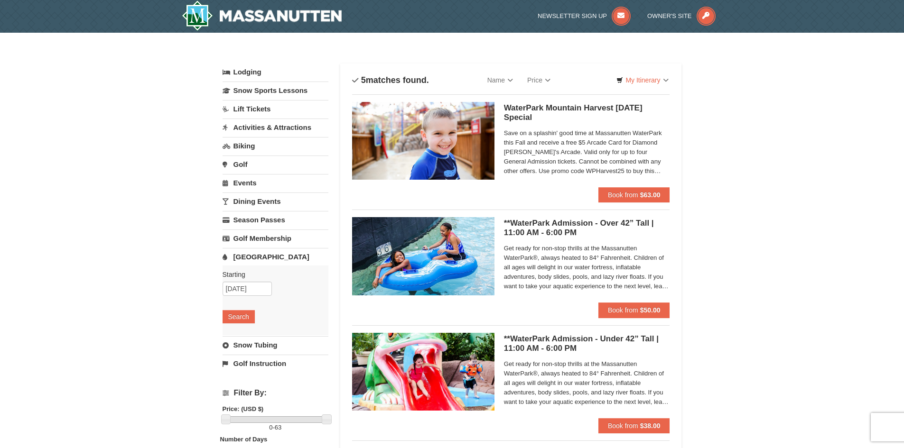
scroll to position [47, 0]
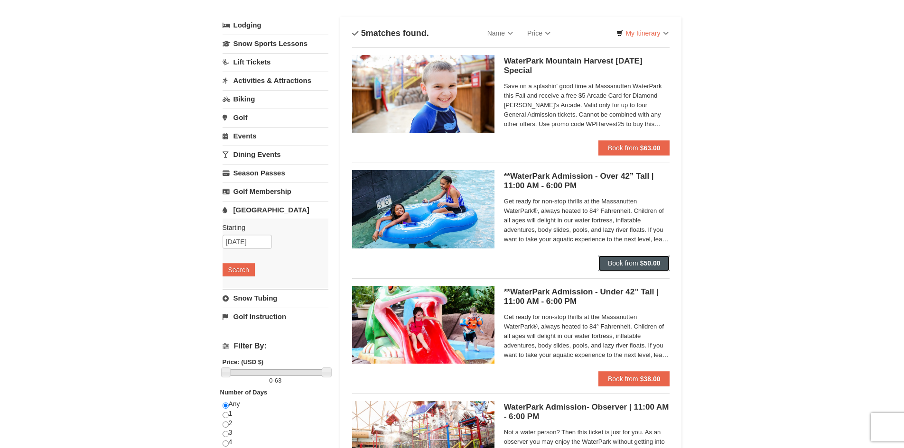
click at [631, 260] on span "Book from" at bounding box center [623, 263] width 30 height 8
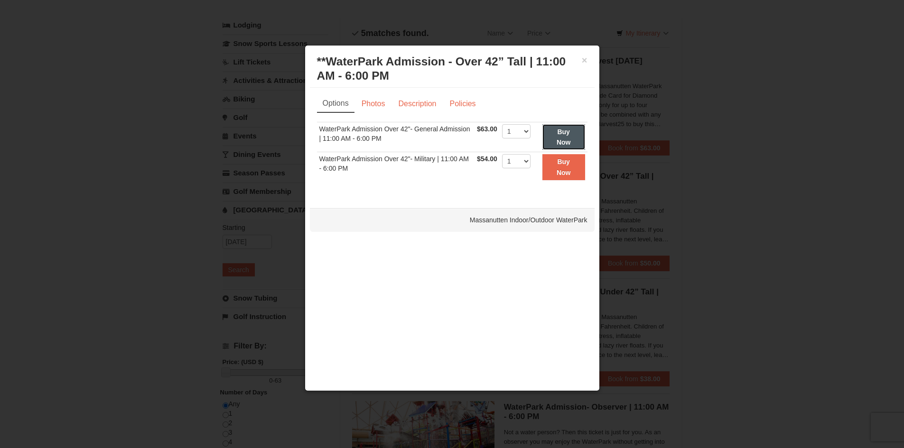
click at [556, 132] on button "Buy Now" at bounding box center [563, 137] width 43 height 26
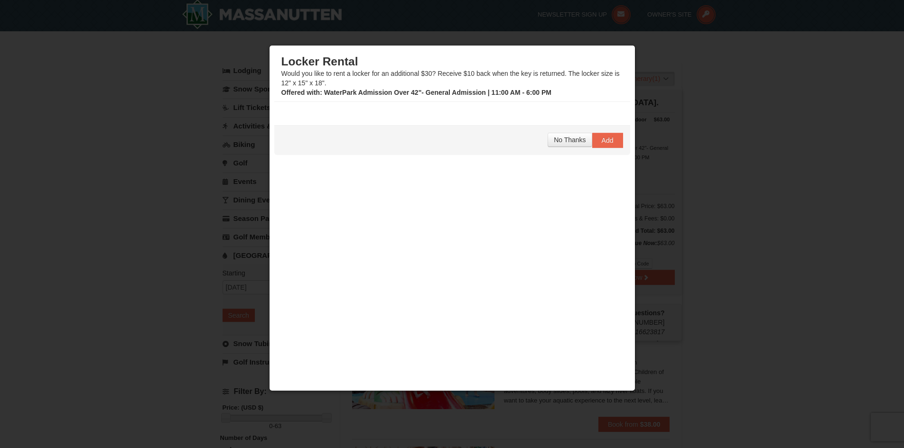
scroll to position [3, 0]
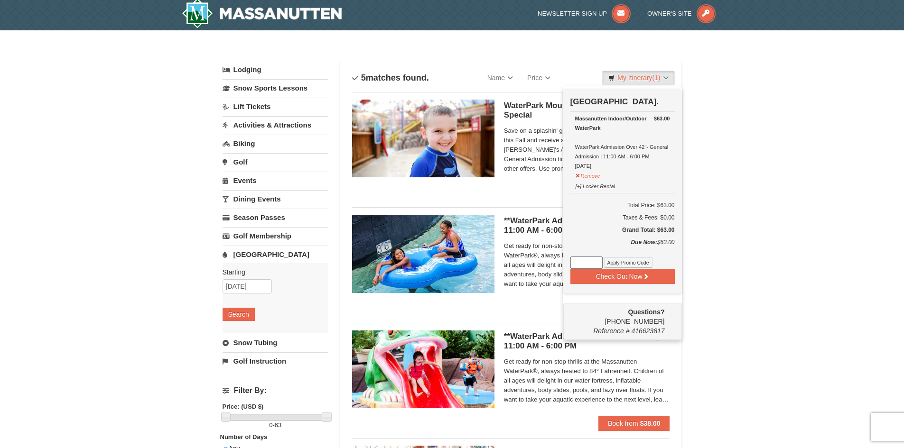
click at [581, 264] on input at bounding box center [586, 263] width 32 height 12
type input "WPHarvest25"
click at [613, 260] on button "Apply Promo Code" at bounding box center [628, 263] width 48 height 10
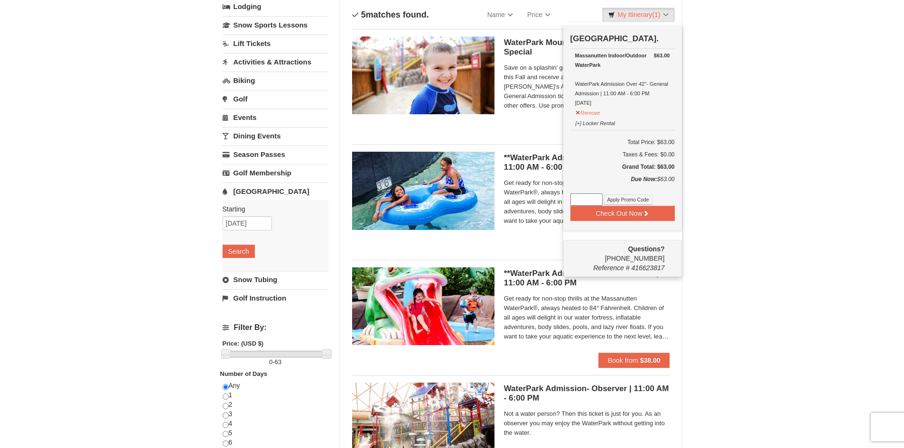
scroll to position [3, 0]
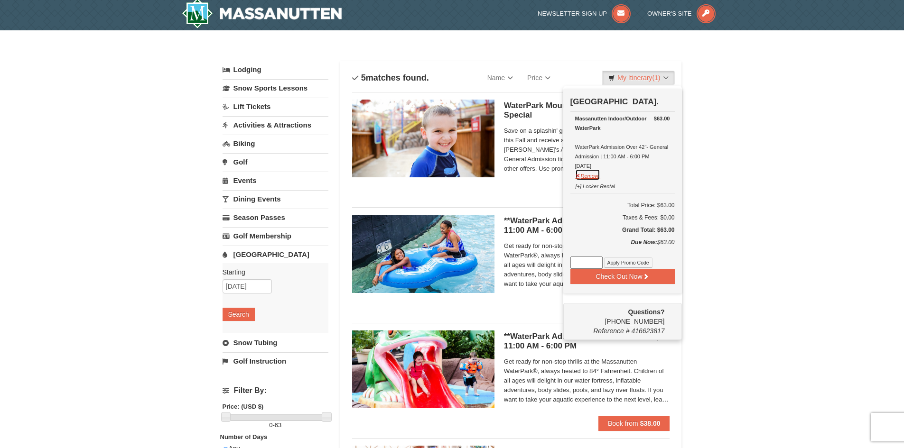
click at [591, 176] on button "Remove" at bounding box center [588, 175] width 26 height 12
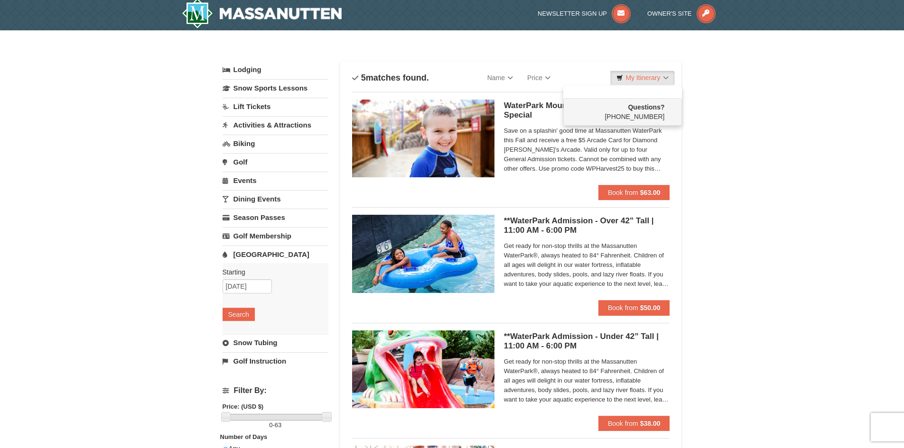
click at [779, 91] on div "× Categories List Filter My Itinerary Questions? 1-540-289-9441 Lodging Arrival…" at bounding box center [452, 362] width 904 height 665
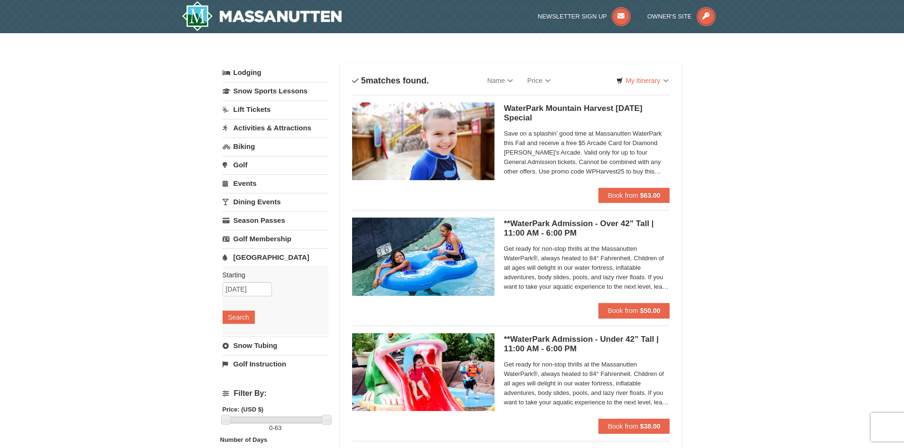
click at [663, 170] on span "Save on a splashin' good time at Massanutten WaterPark this Fall and receive a …" at bounding box center [587, 152] width 166 height 47
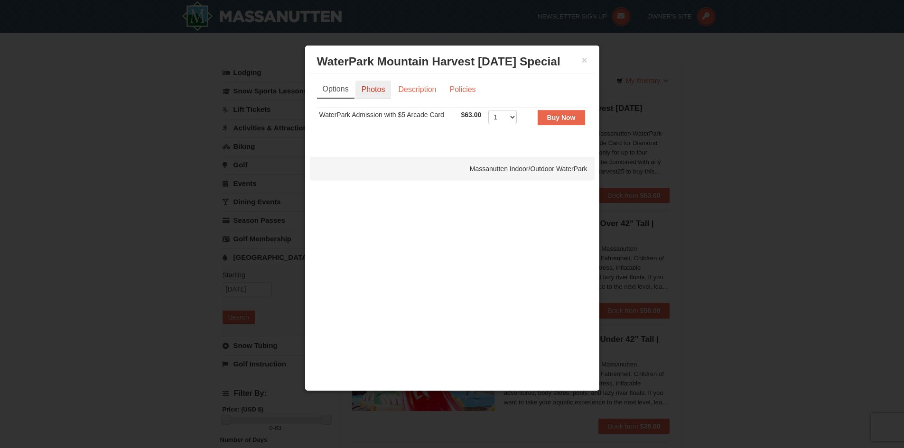
click at [369, 86] on link "Photos" at bounding box center [373, 90] width 36 height 18
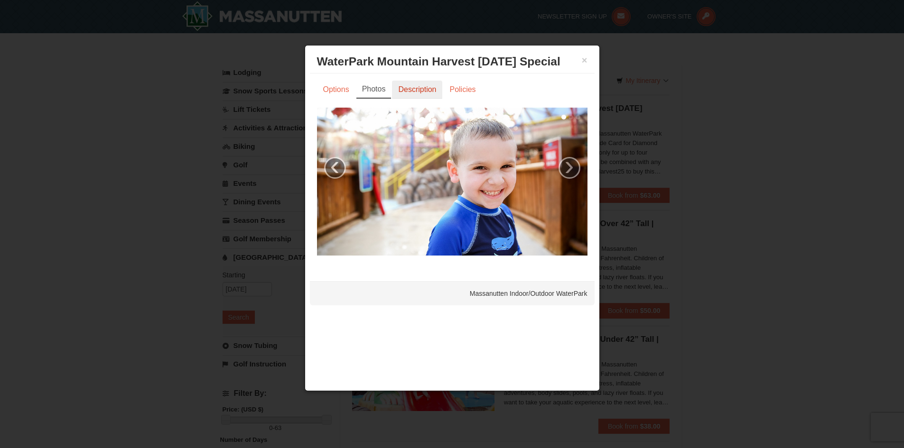
click at [402, 89] on link "Description" at bounding box center [417, 90] width 50 height 18
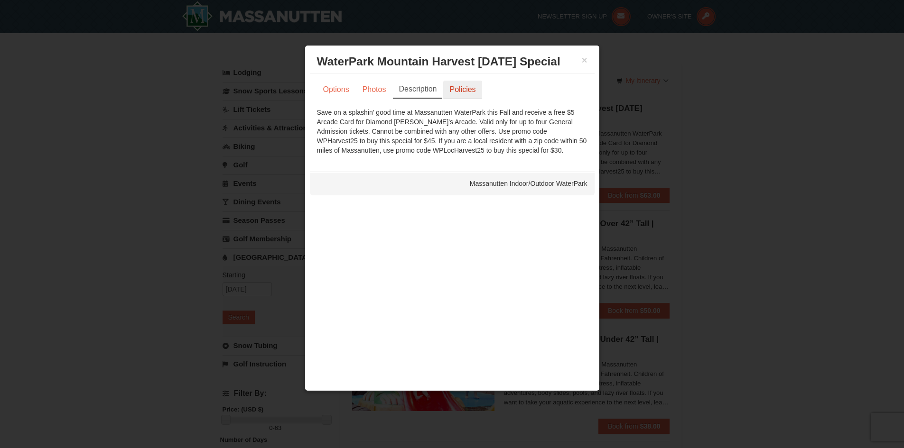
click at [457, 91] on link "Policies" at bounding box center [462, 90] width 38 height 18
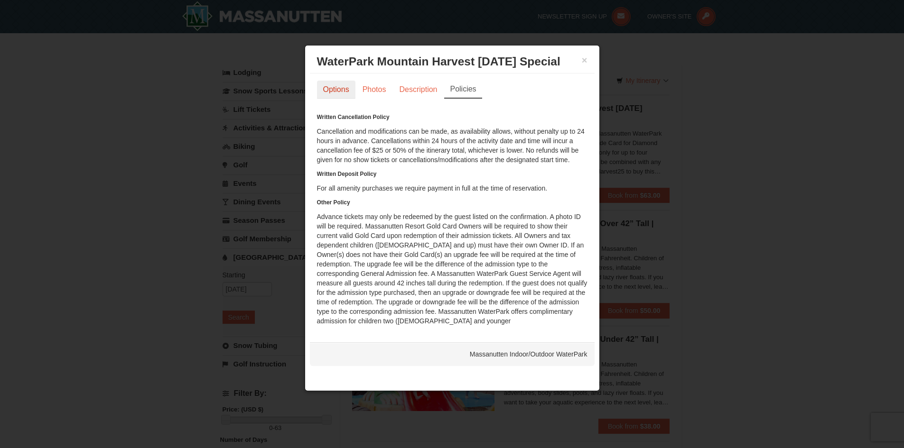
click at [347, 92] on link "Options" at bounding box center [336, 90] width 38 height 18
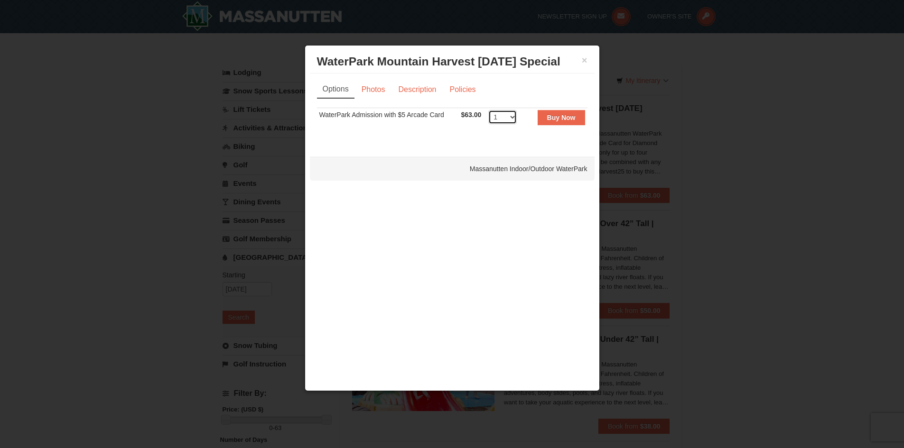
select select "4"
click at [556, 118] on strong "Buy Now" at bounding box center [561, 118] width 28 height 8
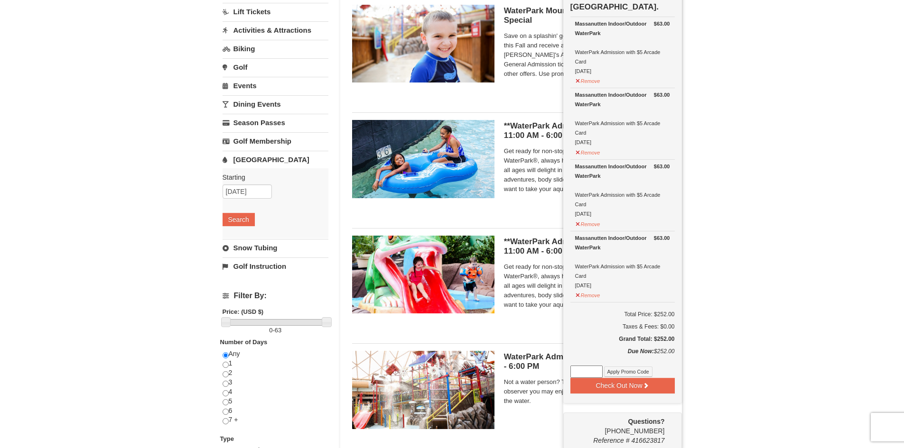
scroll to position [193, 0]
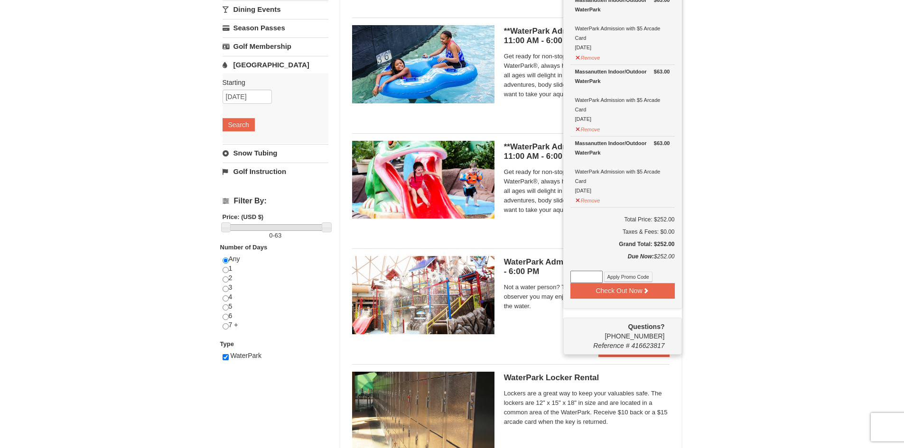
click at [590, 274] on input at bounding box center [586, 277] width 32 height 12
type input "WPHarvest25"
click at [622, 277] on button "Apply Promo Code" at bounding box center [628, 277] width 48 height 10
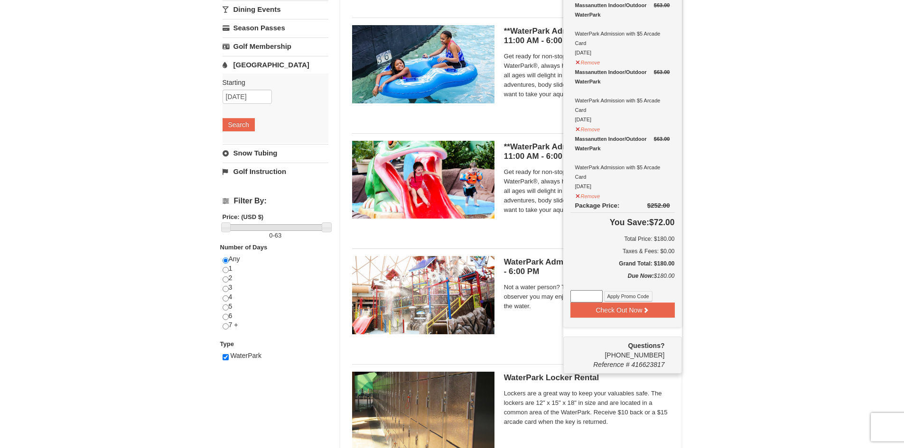
scroll to position [145, 0]
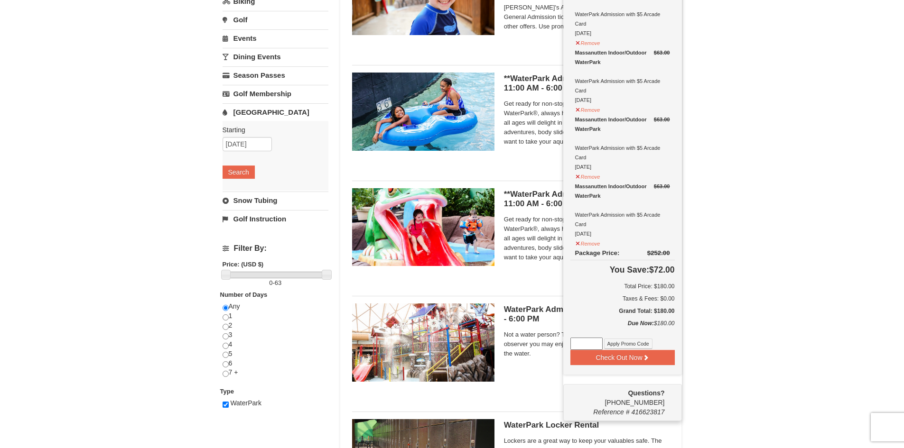
drag, startPoint x: 778, startPoint y: 290, endPoint x: 785, endPoint y: 277, distance: 14.2
click at [785, 279] on div "× Categories List Filter My Itinerary (4) Check Out Now 2025 WaterPark Mountain…" at bounding box center [452, 220] width 904 height 665
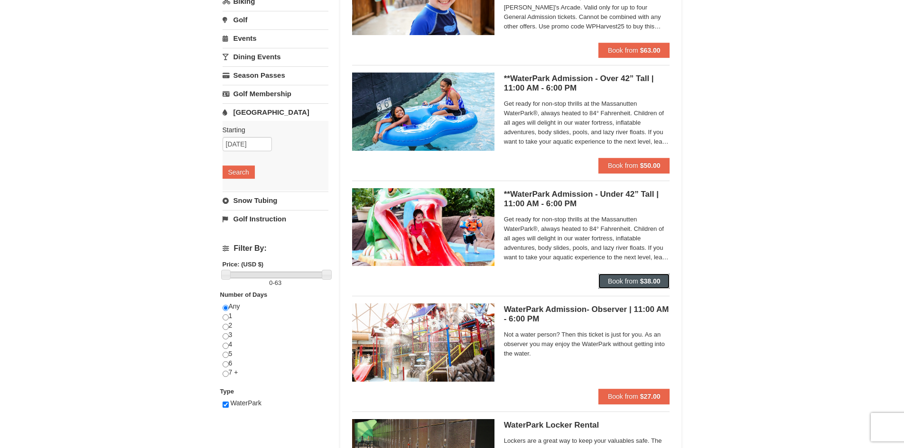
click at [639, 277] on button "Book from $38.00" at bounding box center [634, 281] width 72 height 15
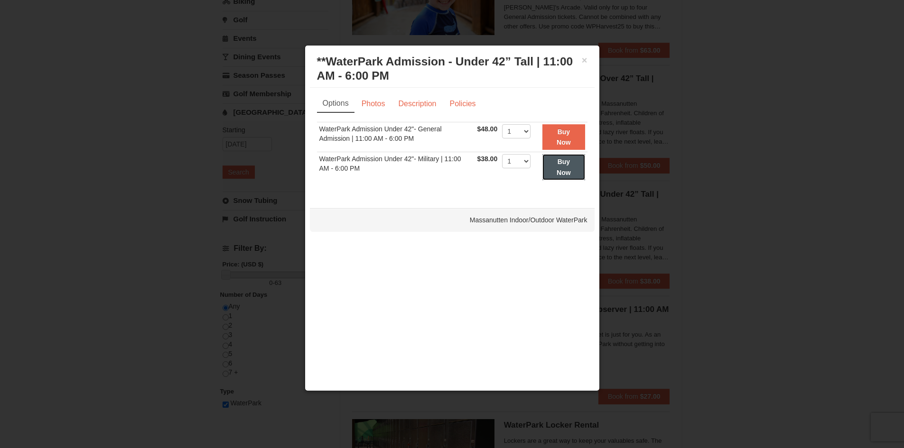
click at [552, 166] on button "Buy Now" at bounding box center [563, 167] width 42 height 26
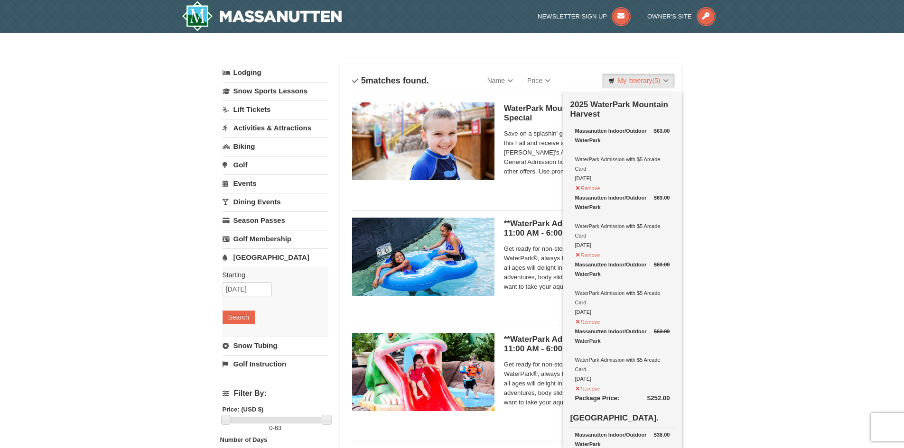
scroll to position [3, 0]
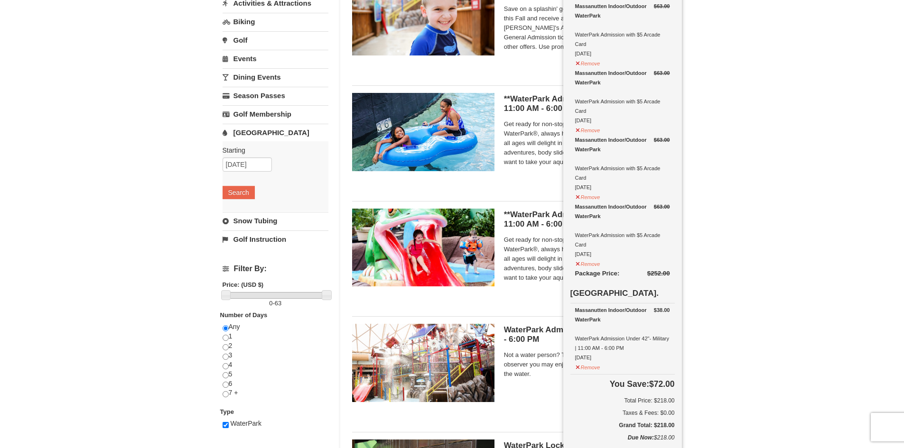
click at [738, 340] on div "× Categories List Filter My Itinerary (5) Check Out Now 2025 WaterPark Mountain…" at bounding box center [452, 240] width 904 height 665
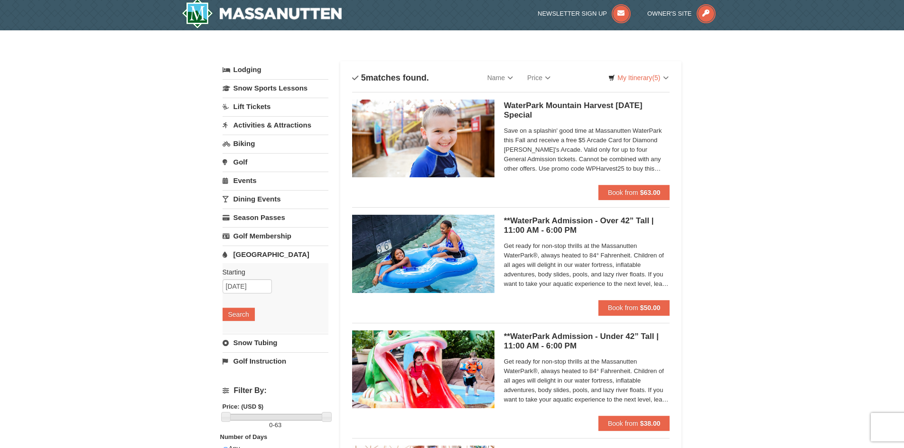
scroll to position [0, 0]
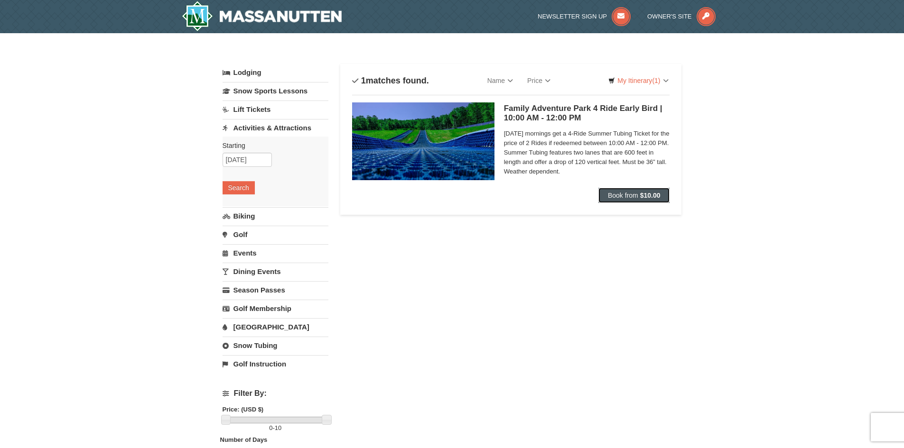
click at [639, 189] on button "Book from $10.00" at bounding box center [634, 195] width 72 height 15
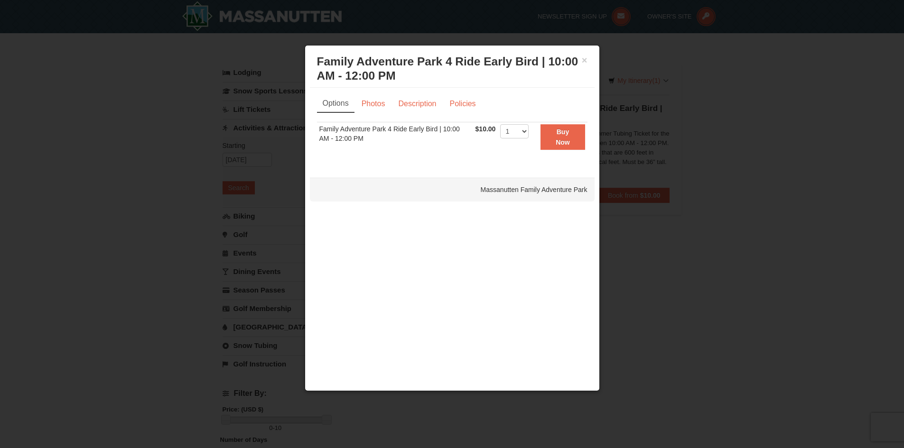
click at [745, 80] on div at bounding box center [452, 224] width 904 height 448
